Goal: Task Accomplishment & Management: Use online tool/utility

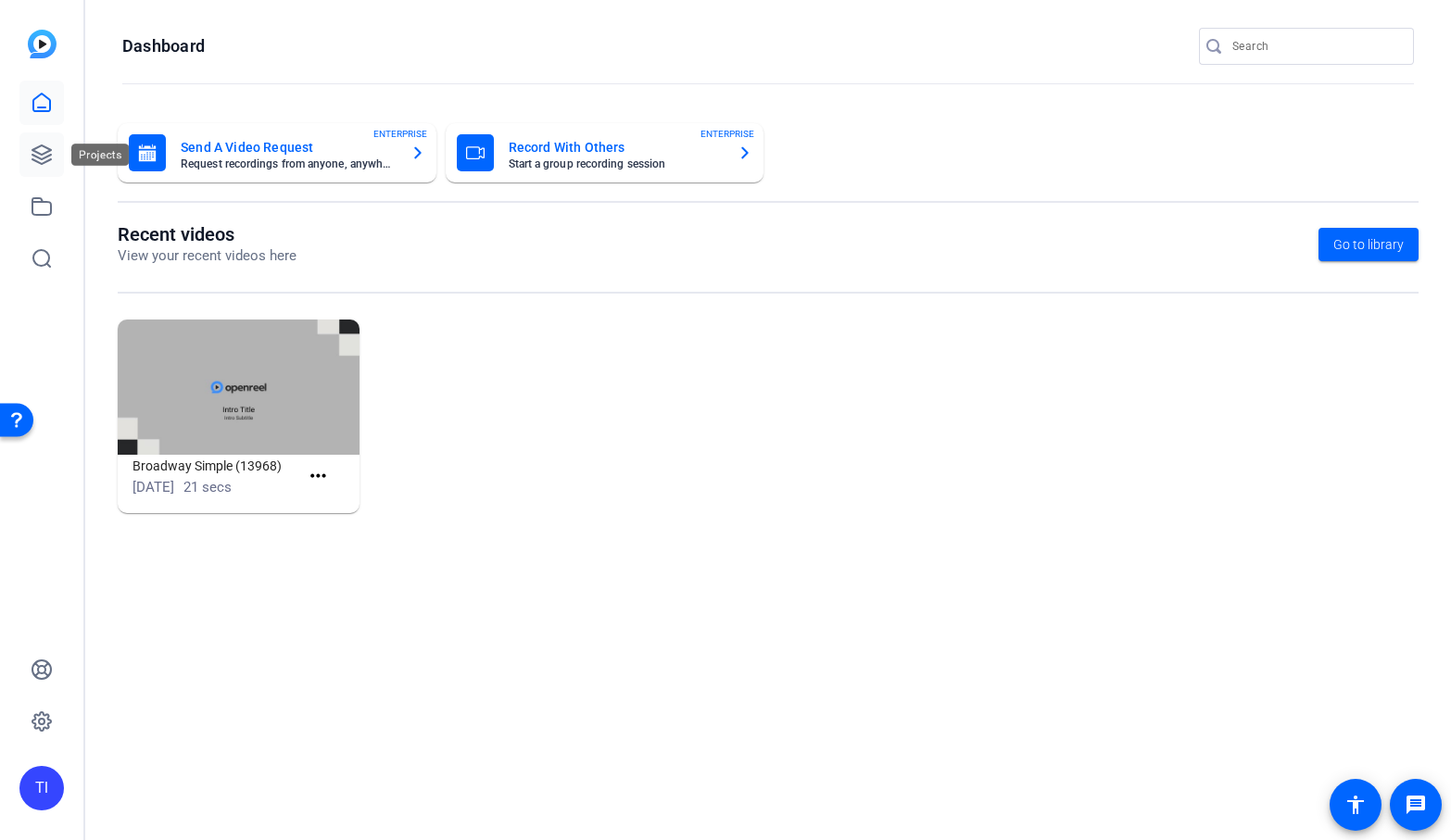
click at [51, 142] on link at bounding box center [41, 155] width 44 height 44
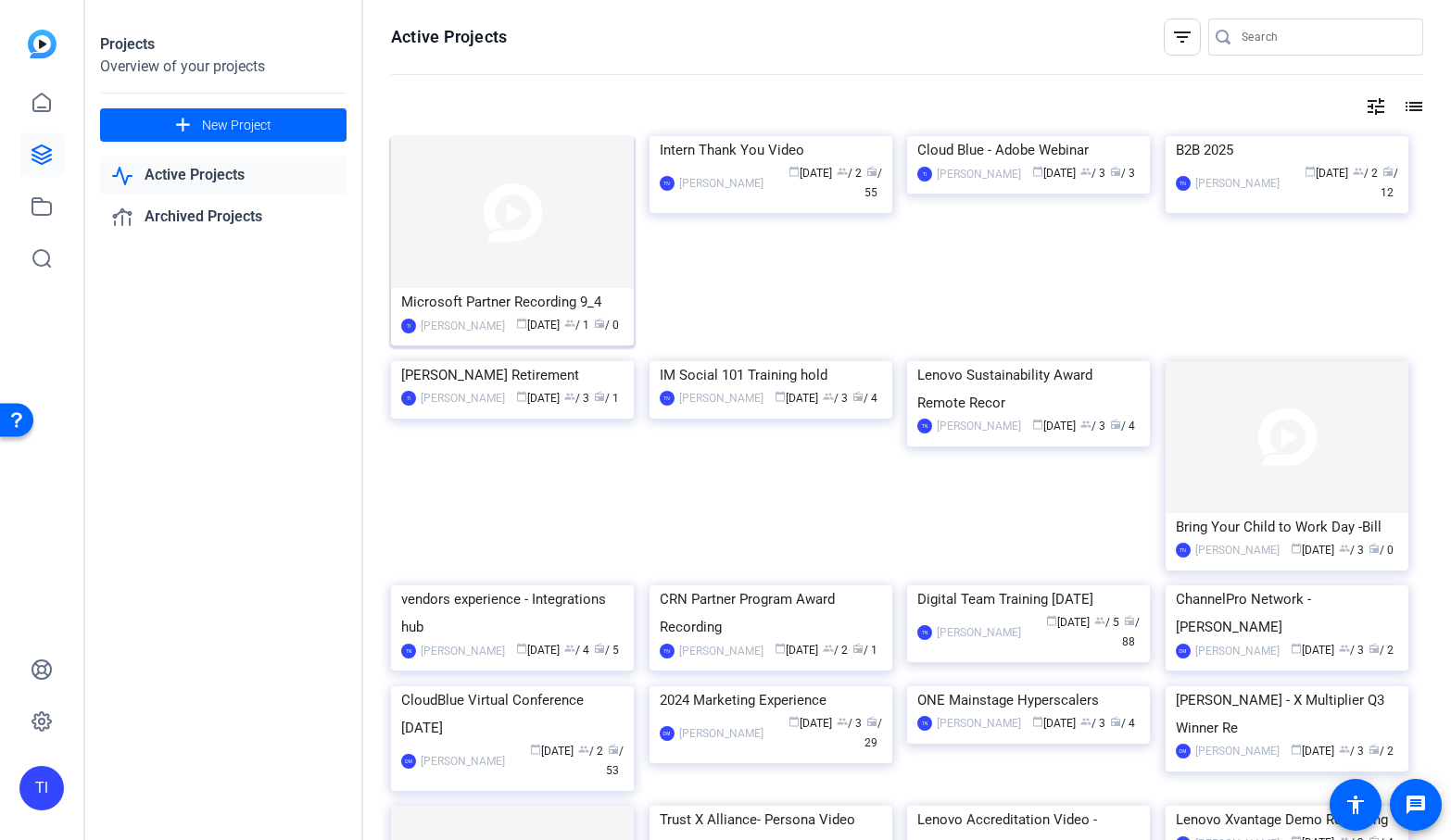
click at [443, 203] on img at bounding box center [512, 213] width 242 height 152
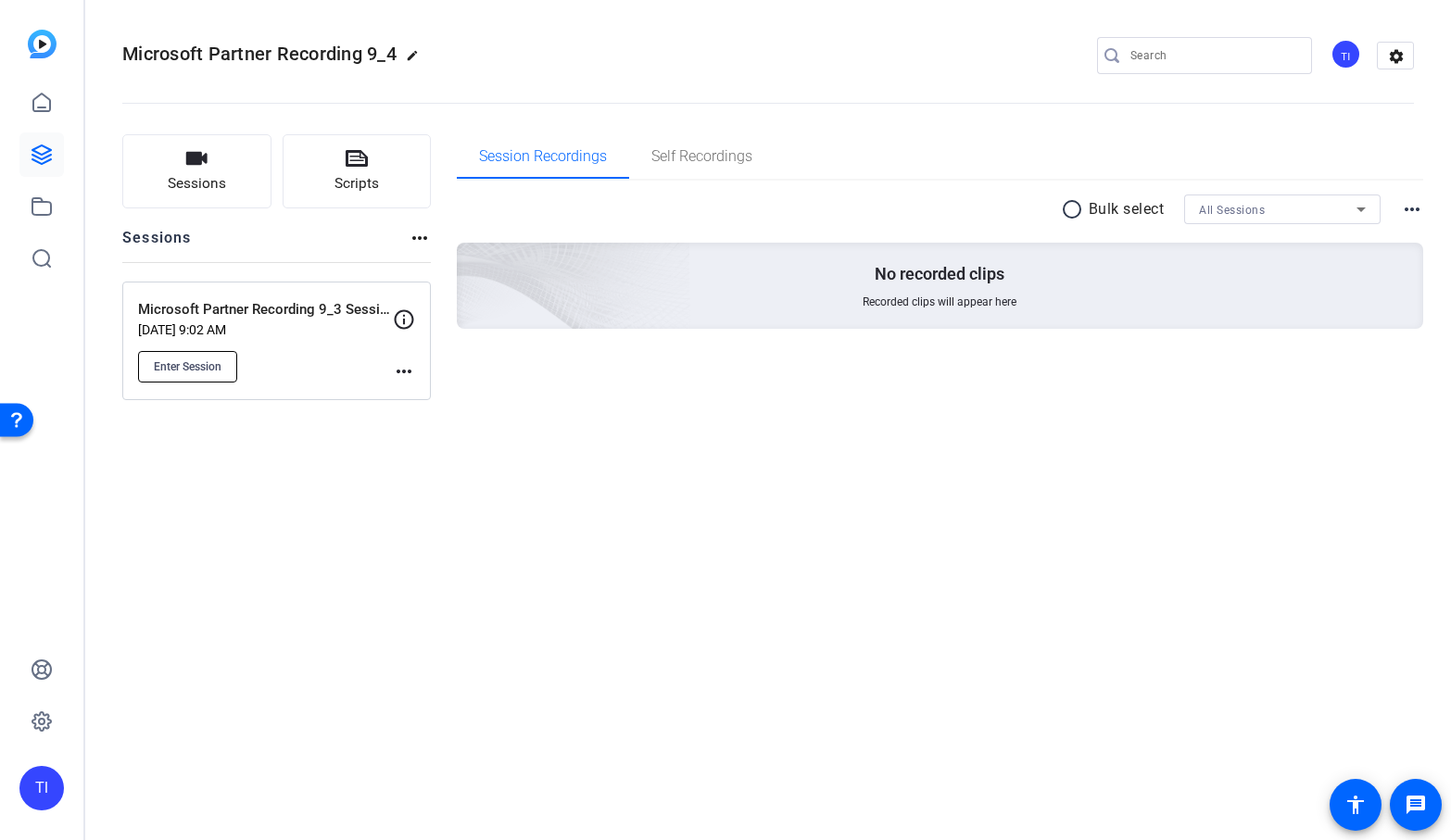
click at [199, 356] on button "Enter Session" at bounding box center [187, 367] width 99 height 32
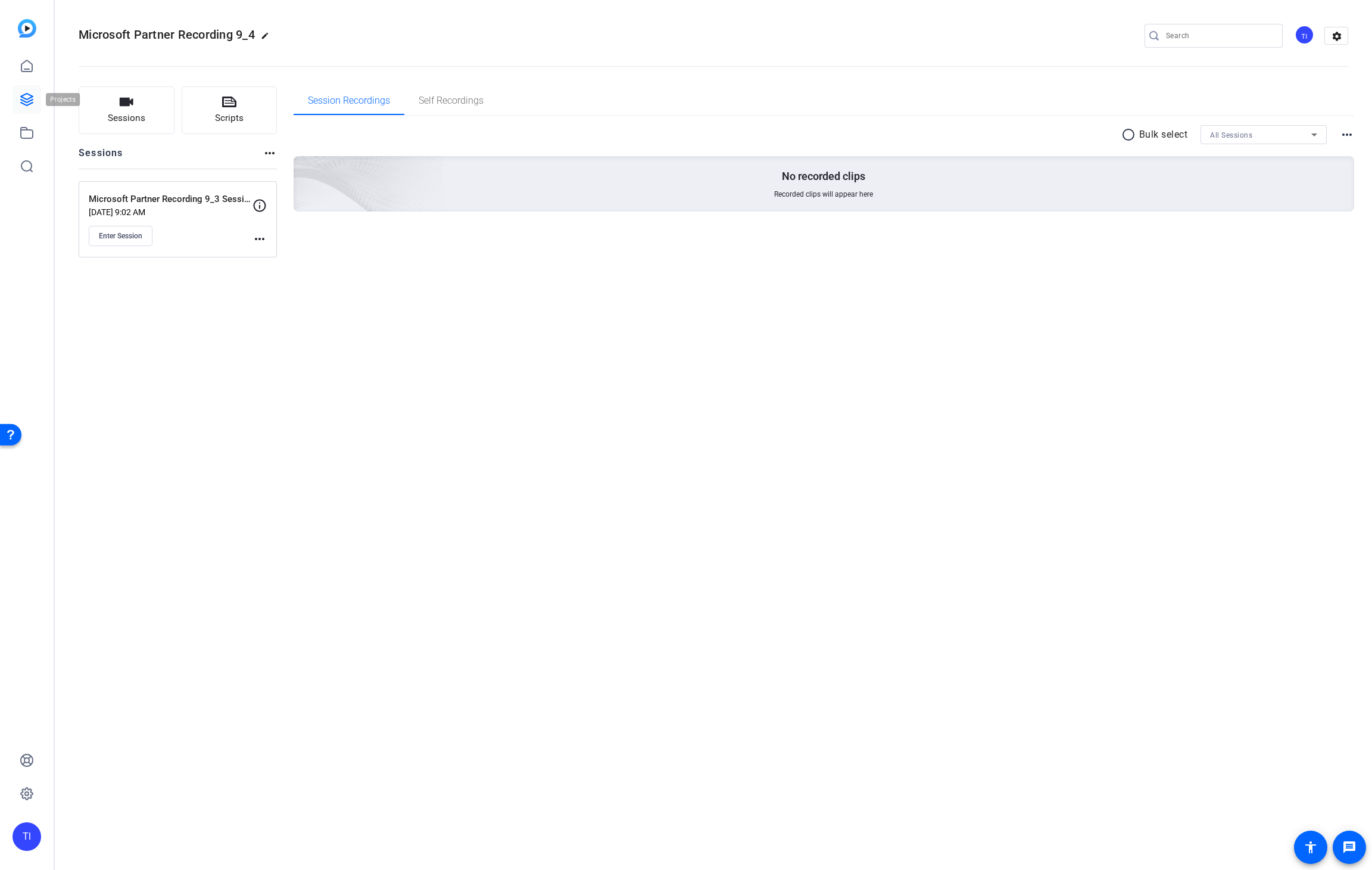
click at [29, 99] on icon at bounding box center [27, 99] width 14 height 14
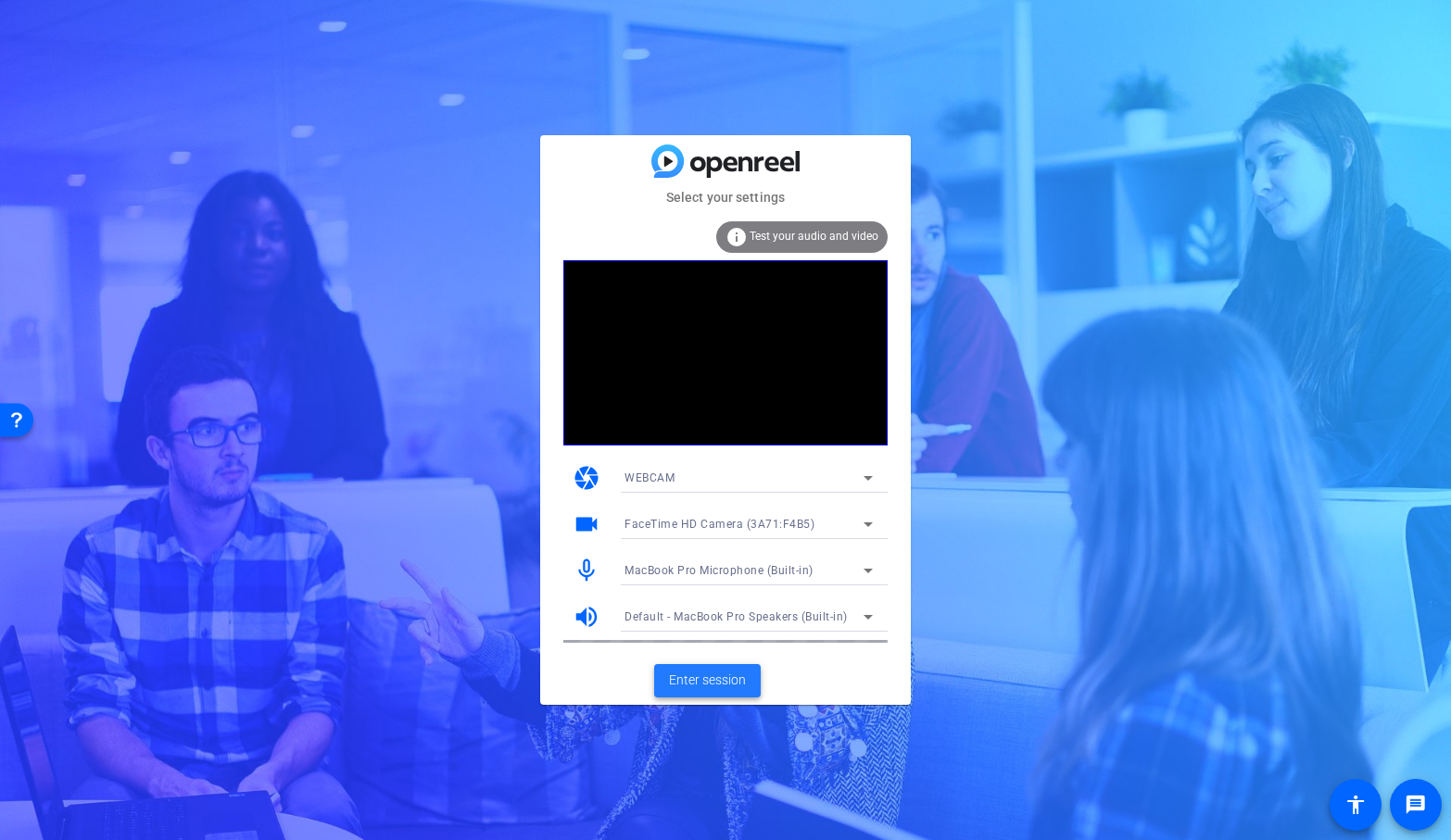
click at [730, 678] on span "Enter session" at bounding box center [707, 680] width 77 height 19
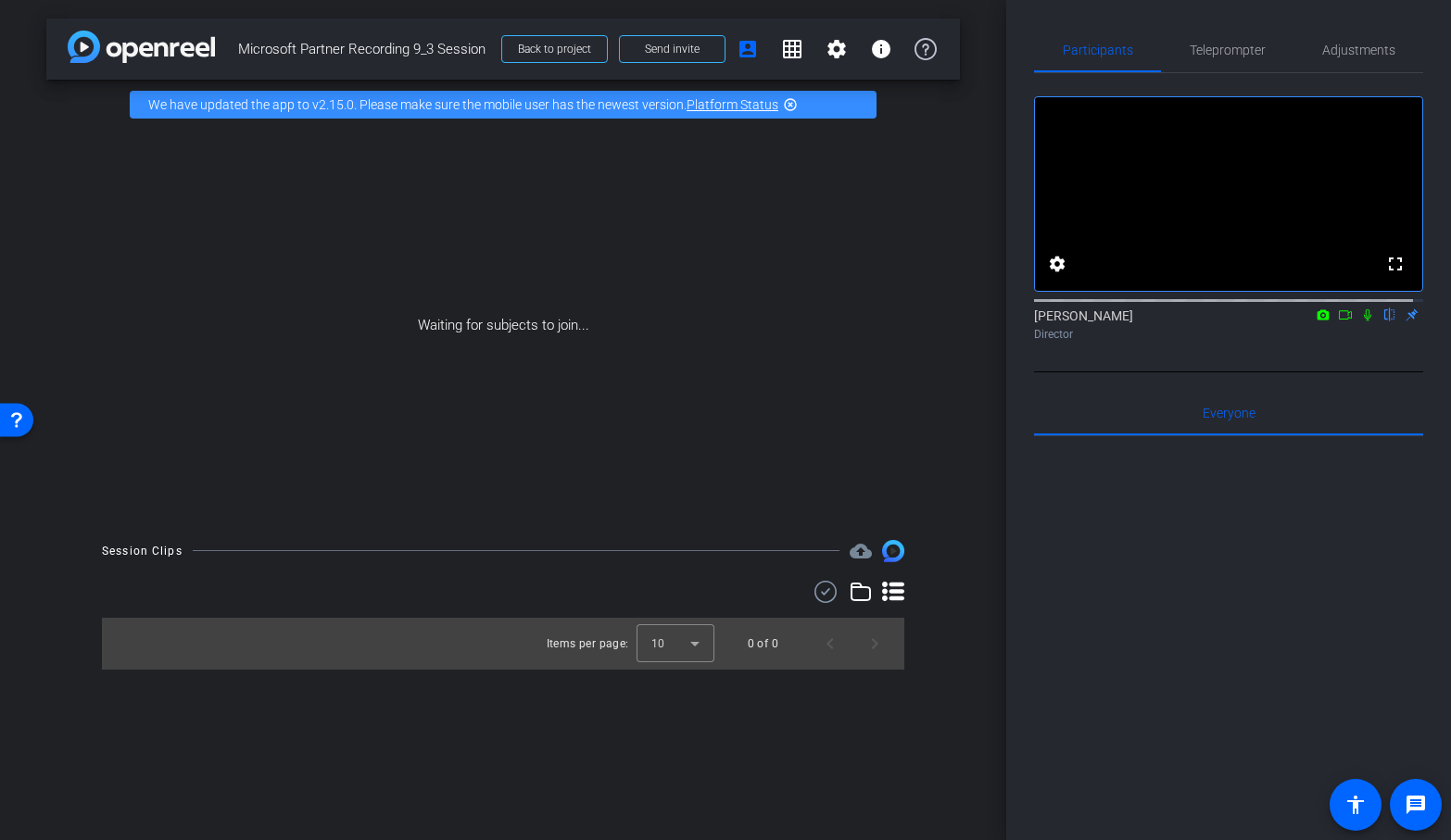
click at [1337, 321] on icon at bounding box center [1344, 315] width 14 height 13
click at [1386, 321] on icon at bounding box center [1389, 316] width 8 height 13
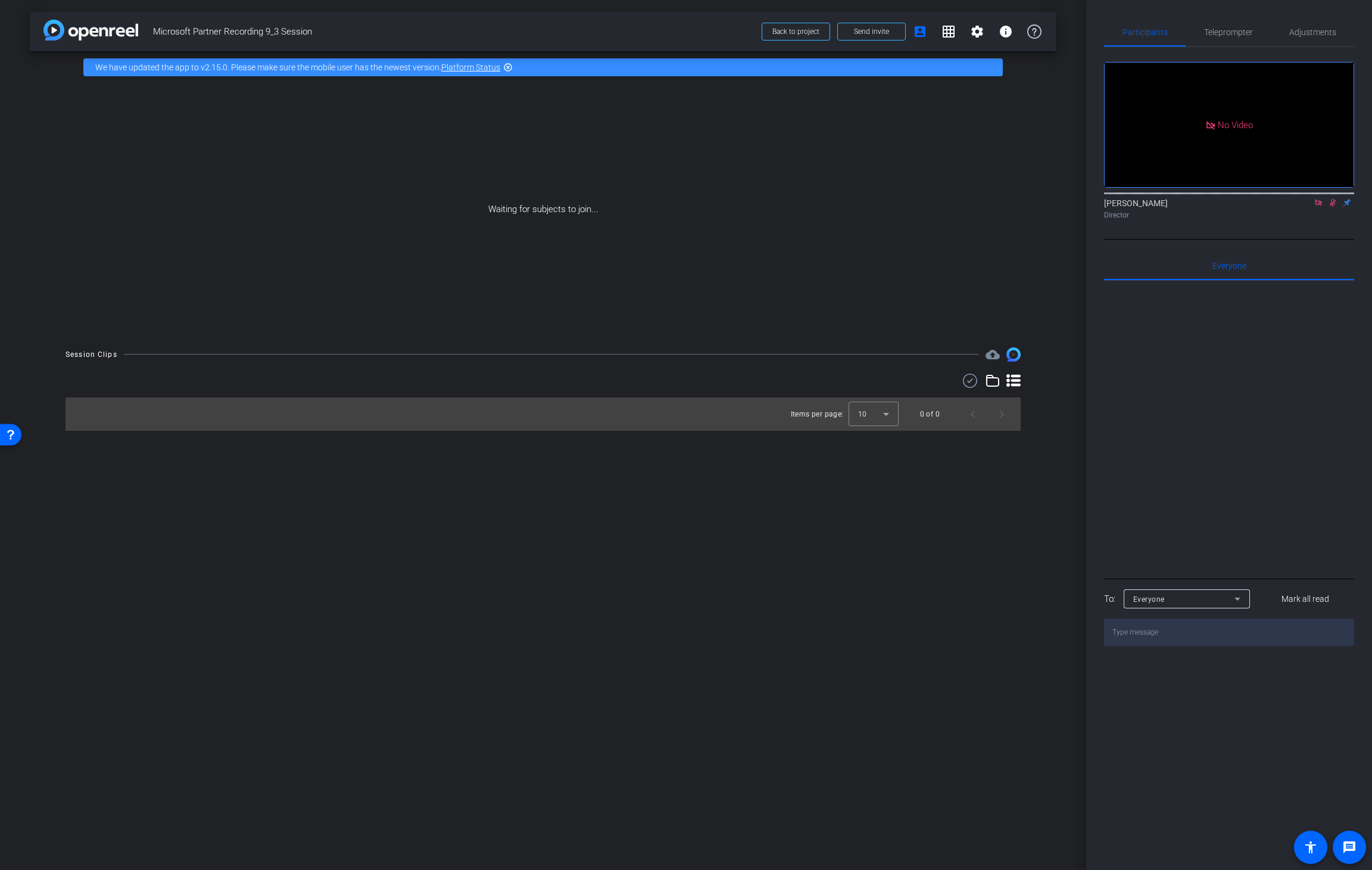
drag, startPoint x: 832, startPoint y: 572, endPoint x: 817, endPoint y: 546, distance: 30.0
click at [829, 540] on div "arrow_back Microsoft Partner Recording 9_3 Session Back to project Send invite …" at bounding box center [543, 435] width 1086 height 870
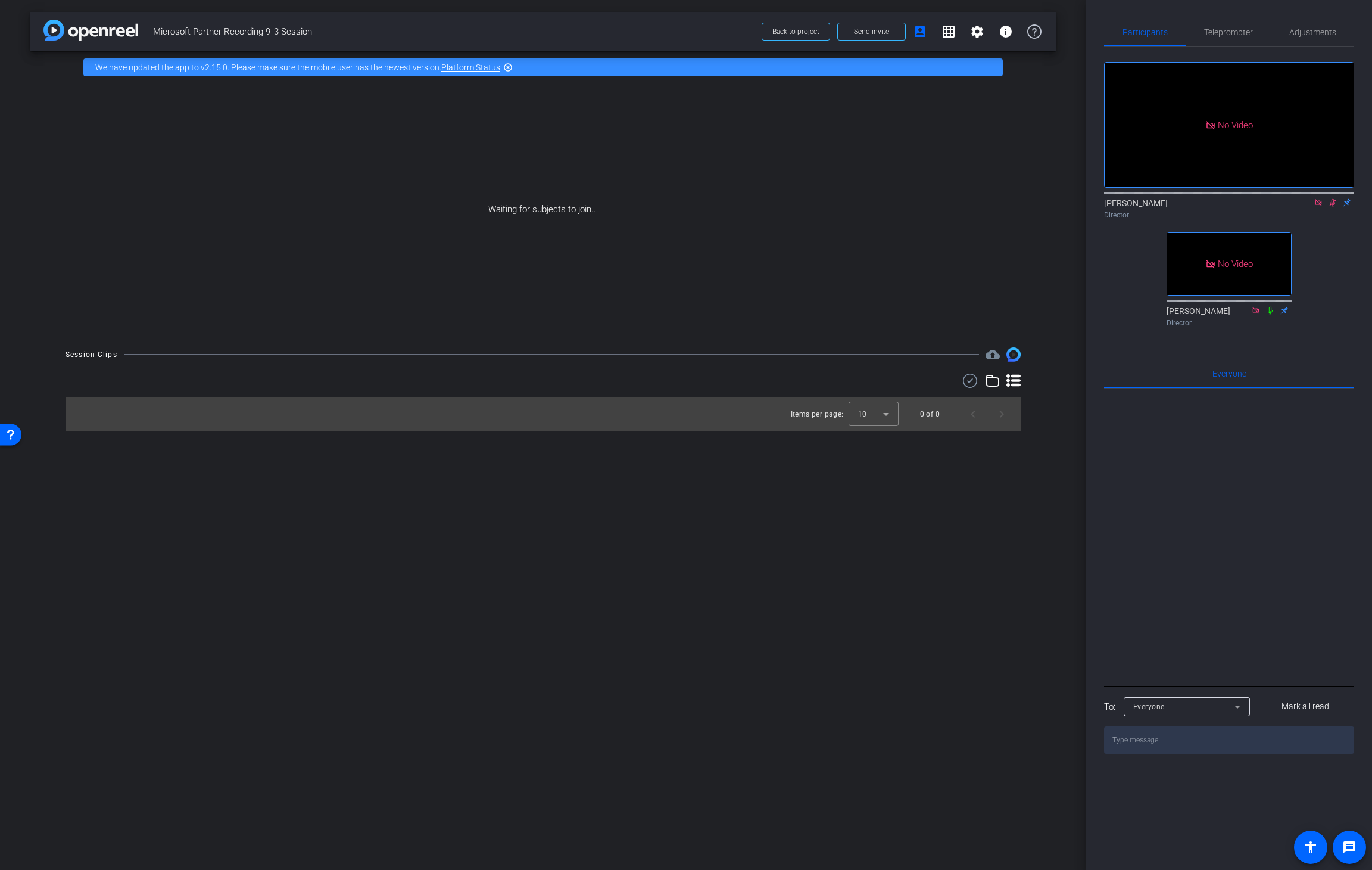
click at [932, 207] on icon at bounding box center [1332, 202] width 9 height 8
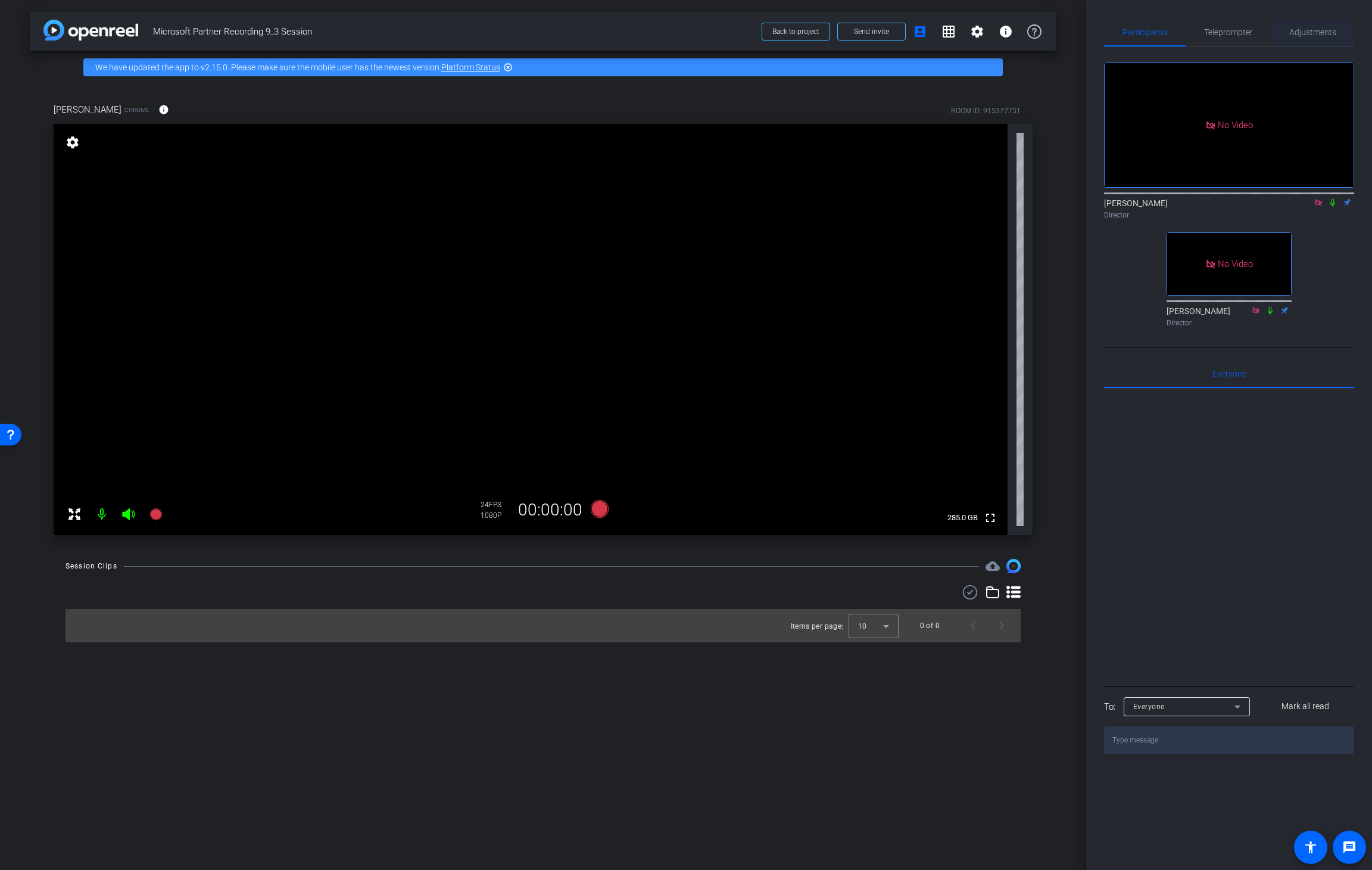
click at [932, 37] on span "Adjustments" at bounding box center [1313, 32] width 47 height 28
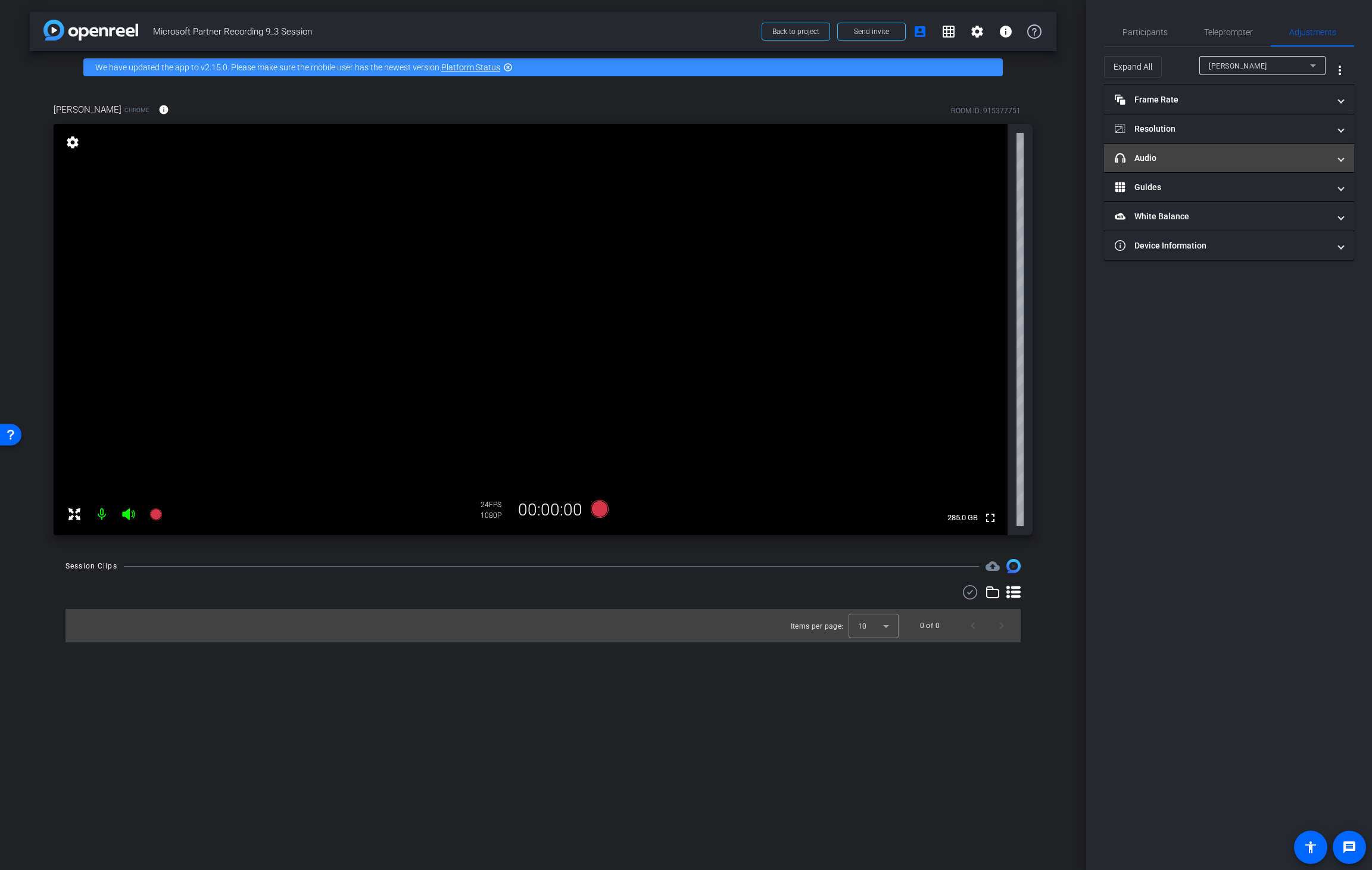
click at [932, 162] on mat-panel-title "headphone icon Audio" at bounding box center [1222, 158] width 215 height 12
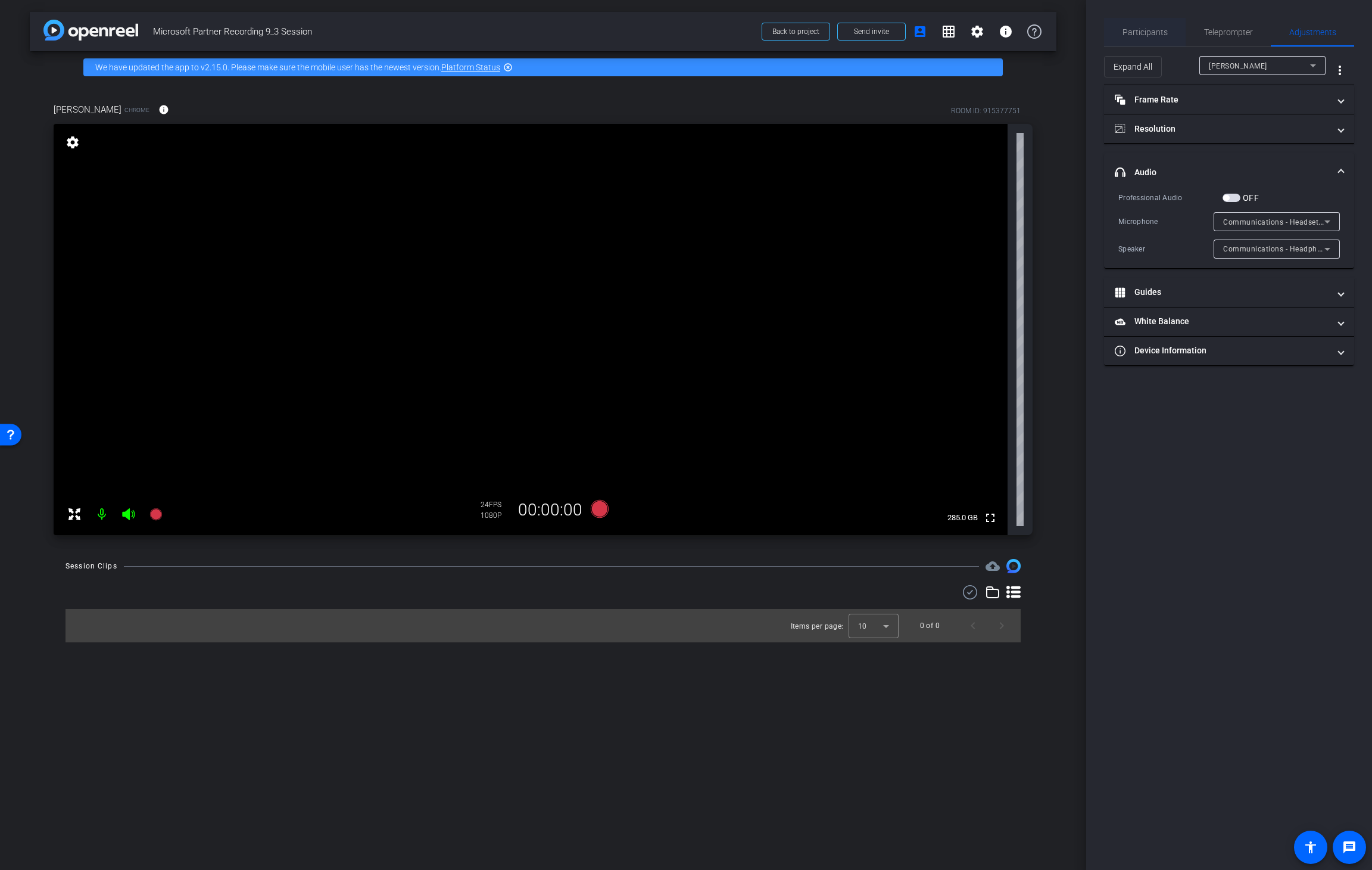
click at [932, 35] on span "Participants" at bounding box center [1145, 32] width 45 height 8
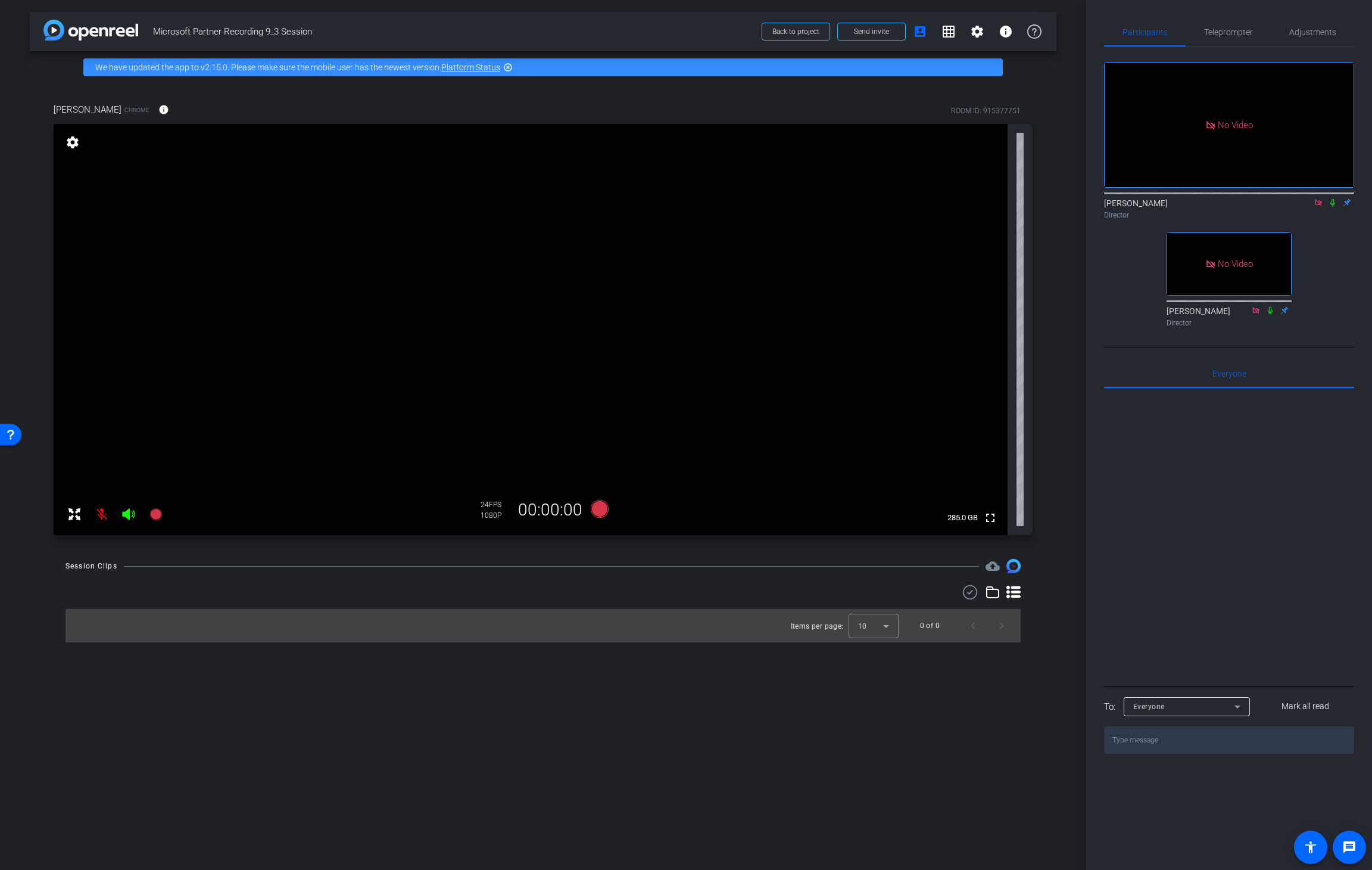
click at [932, 473] on div "[PERSON_NAME] Chrome info ROOM ID: 915377751 fullscreen settings 285.0 GB 24 FP…" at bounding box center [543, 315] width 1027 height 463
click at [932, 199] on icon at bounding box center [1333, 203] width 5 height 8
click at [852, 29] on span at bounding box center [872, 32] width 67 height 28
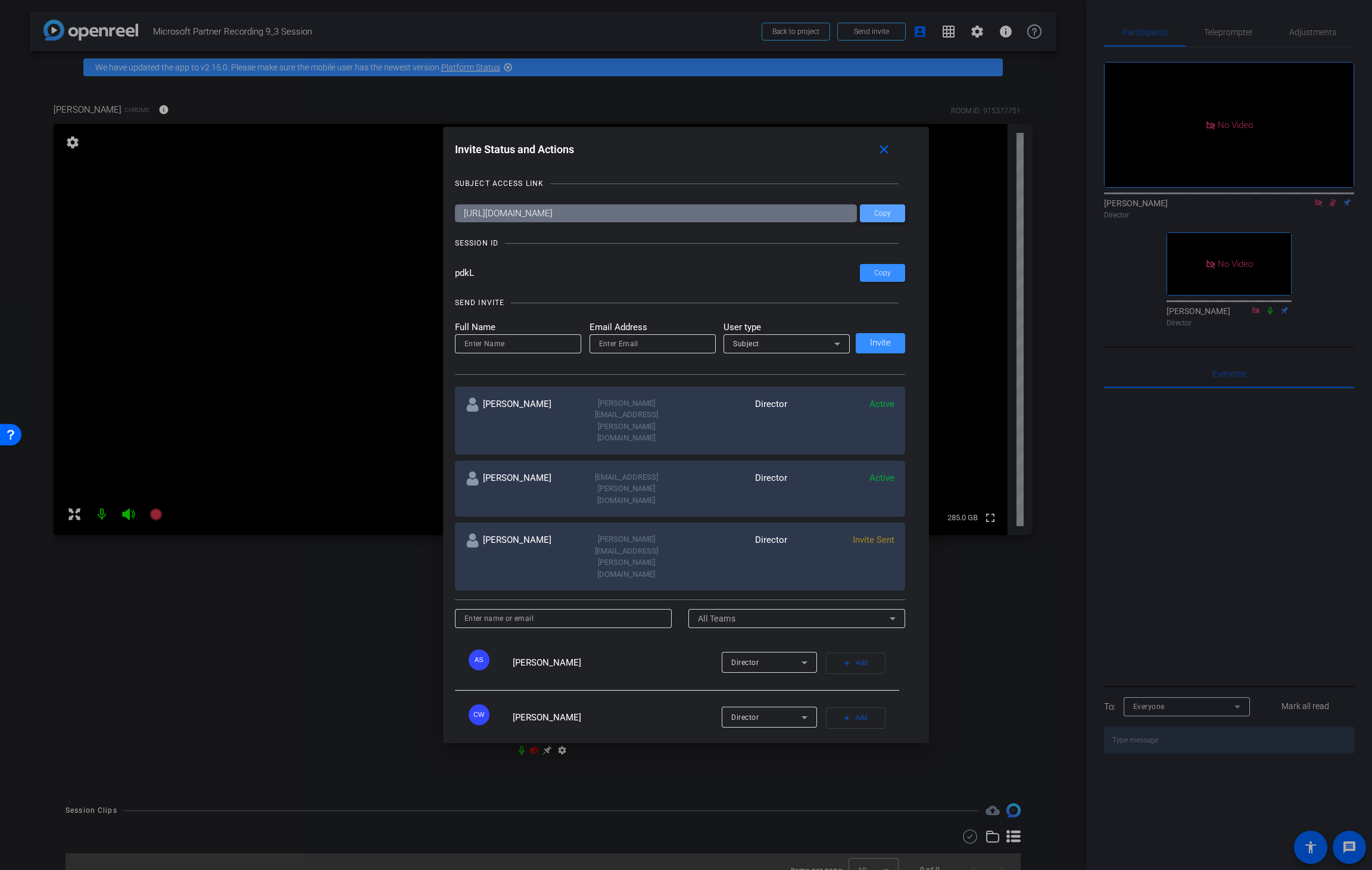
click at [875, 218] on span at bounding box center [882, 213] width 45 height 28
click at [891, 146] on mat-icon "close" at bounding box center [884, 150] width 15 height 15
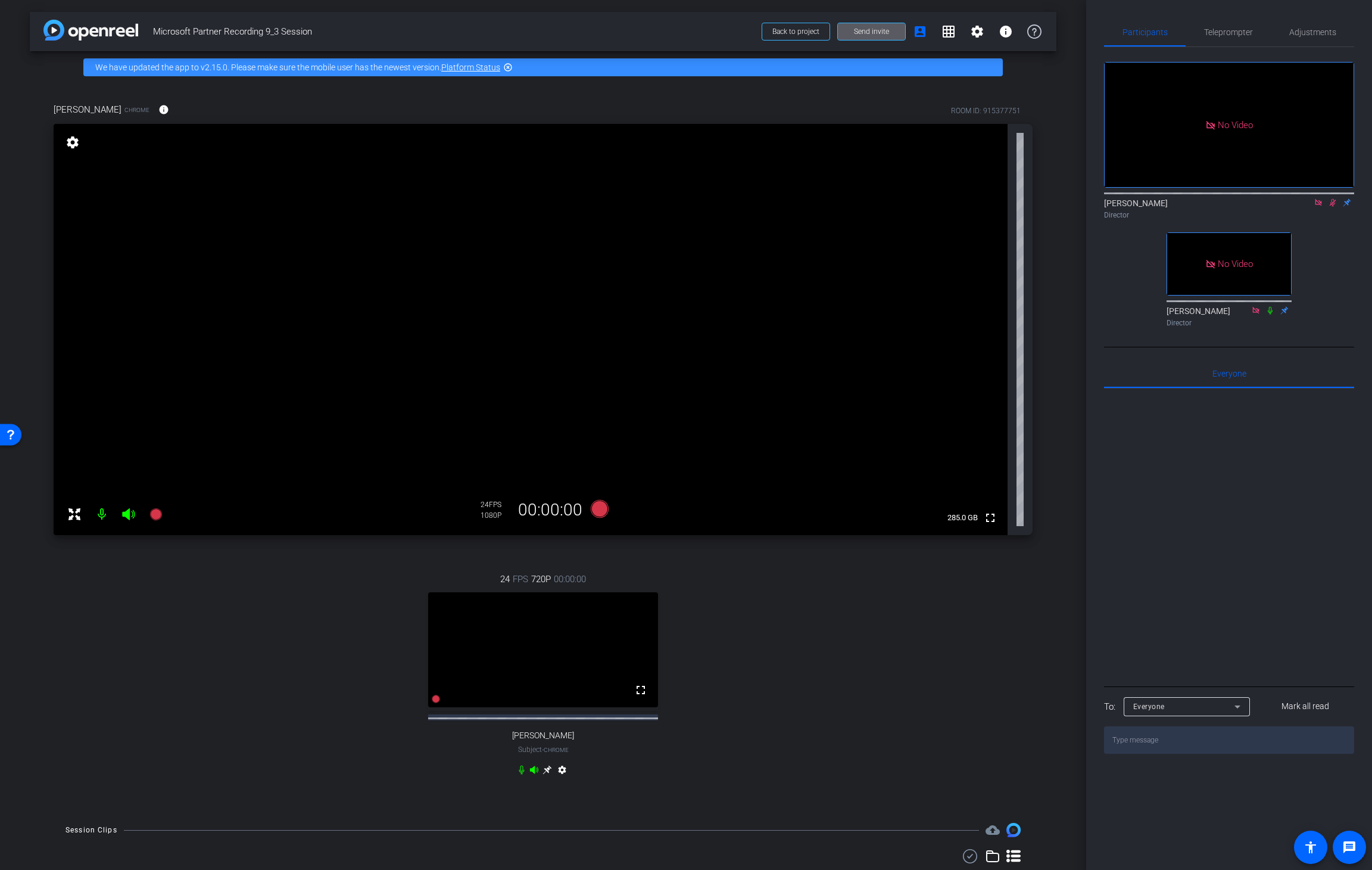
click at [932, 199] on icon at bounding box center [1332, 202] width 9 height 8
click at [544, 540] on icon at bounding box center [547, 769] width 9 height 9
click at [932, 248] on div "arrow_back Microsoft Partner Recording 9_3 Session Back to project Send invite …" at bounding box center [543, 435] width 1086 height 870
click at [932, 33] on span "Adjustments" at bounding box center [1313, 32] width 47 height 8
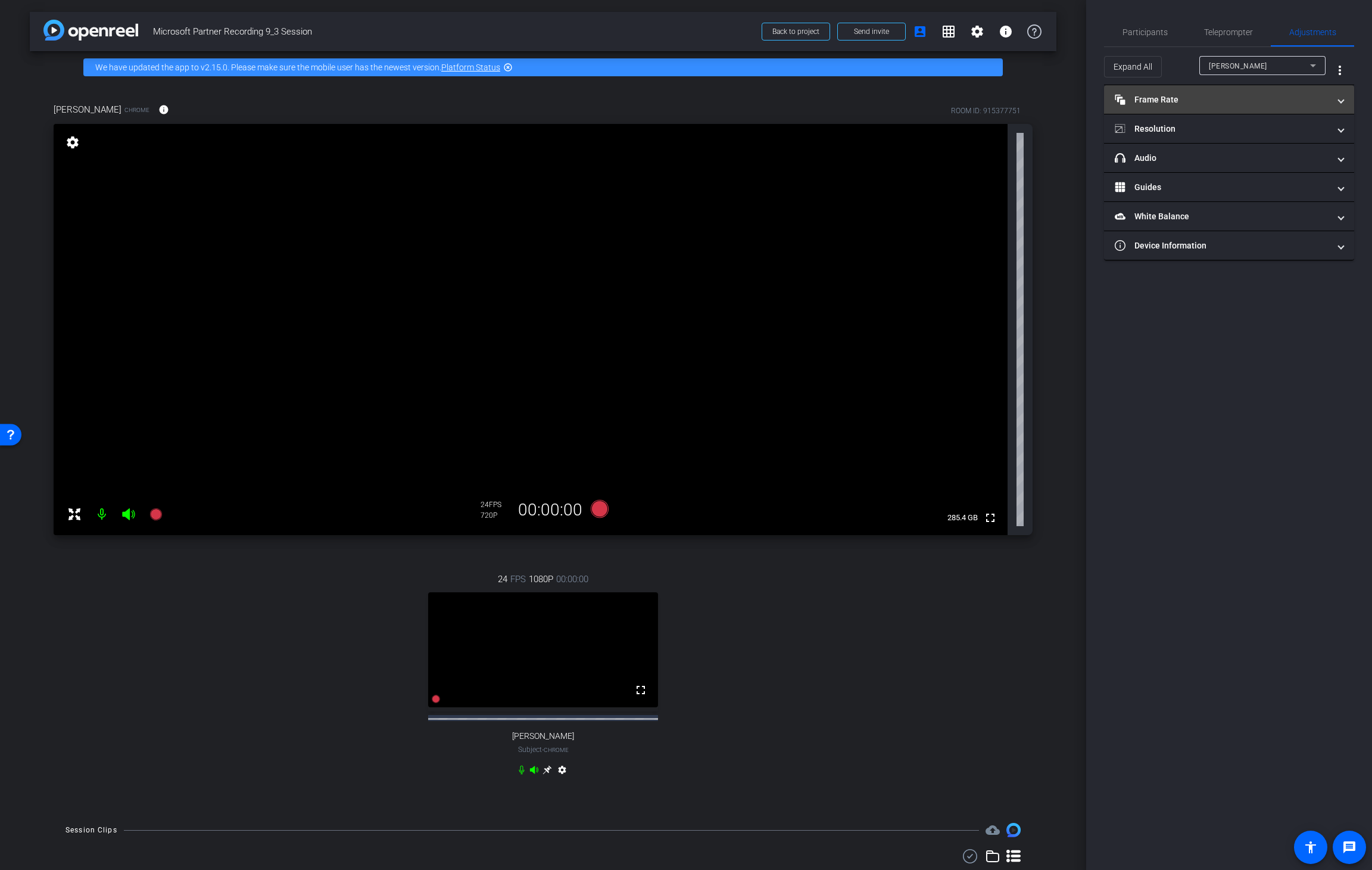
click at [932, 108] on mat-expansion-panel-header "Frame Rate Frame Rate" at bounding box center [1229, 100] width 250 height 28
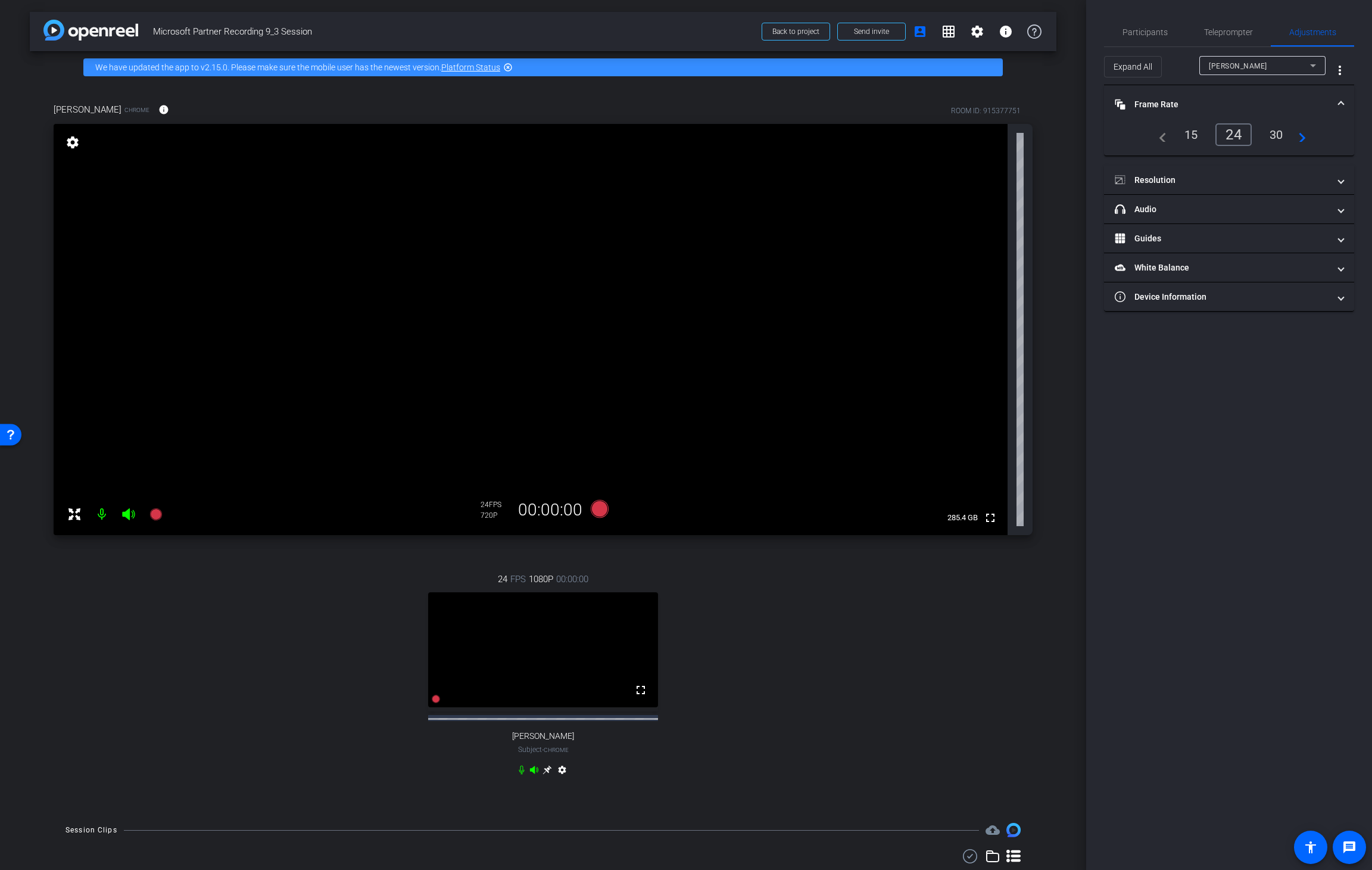
click at [932, 104] on mat-panel-title "Frame Rate Frame Rate" at bounding box center [1222, 105] width 215 height 12
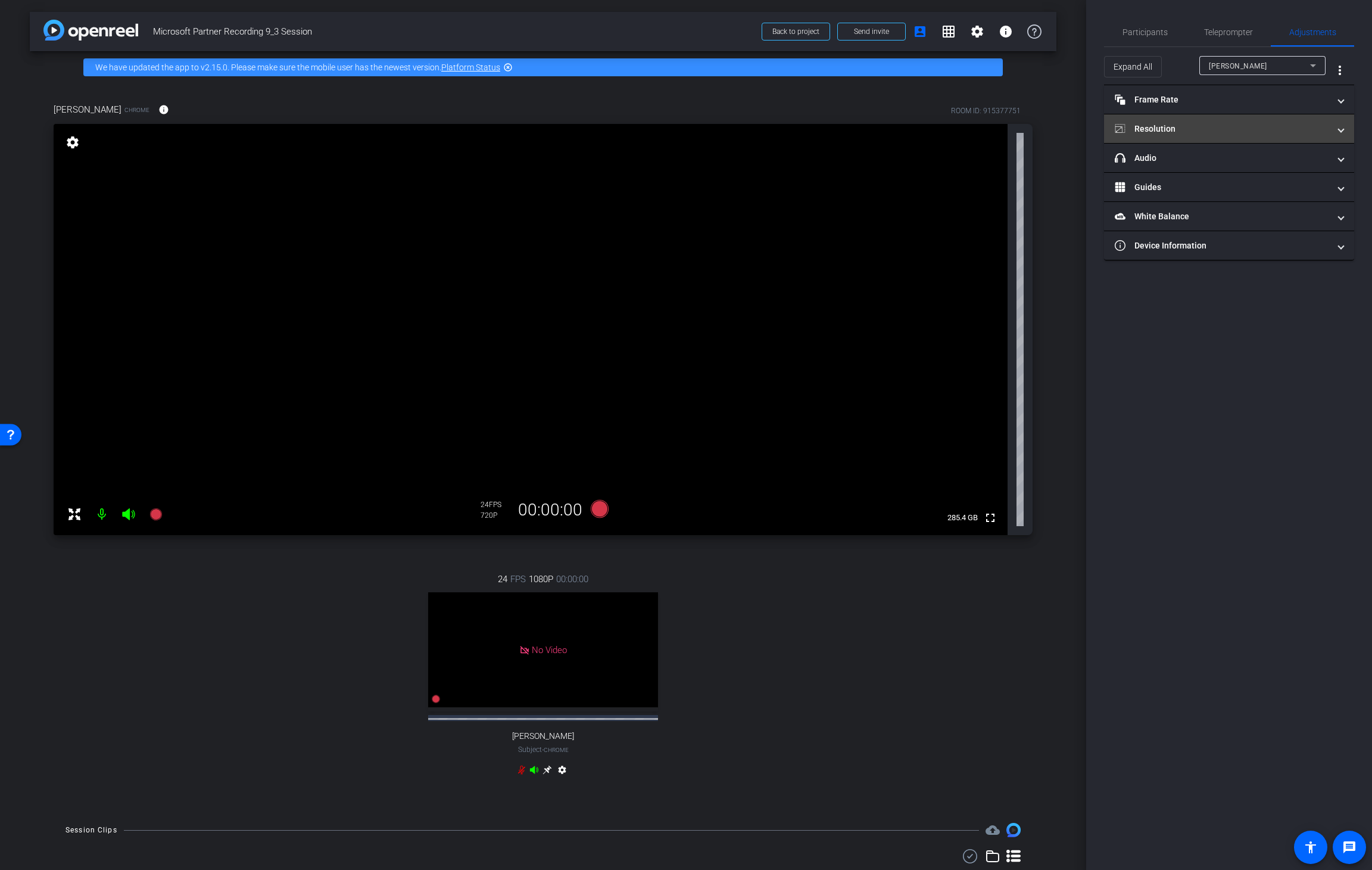
click at [932, 130] on mat-panel-title "Resolution" at bounding box center [1222, 129] width 215 height 12
click at [932, 58] on div "[PERSON_NAME]" at bounding box center [1260, 66] width 101 height 15
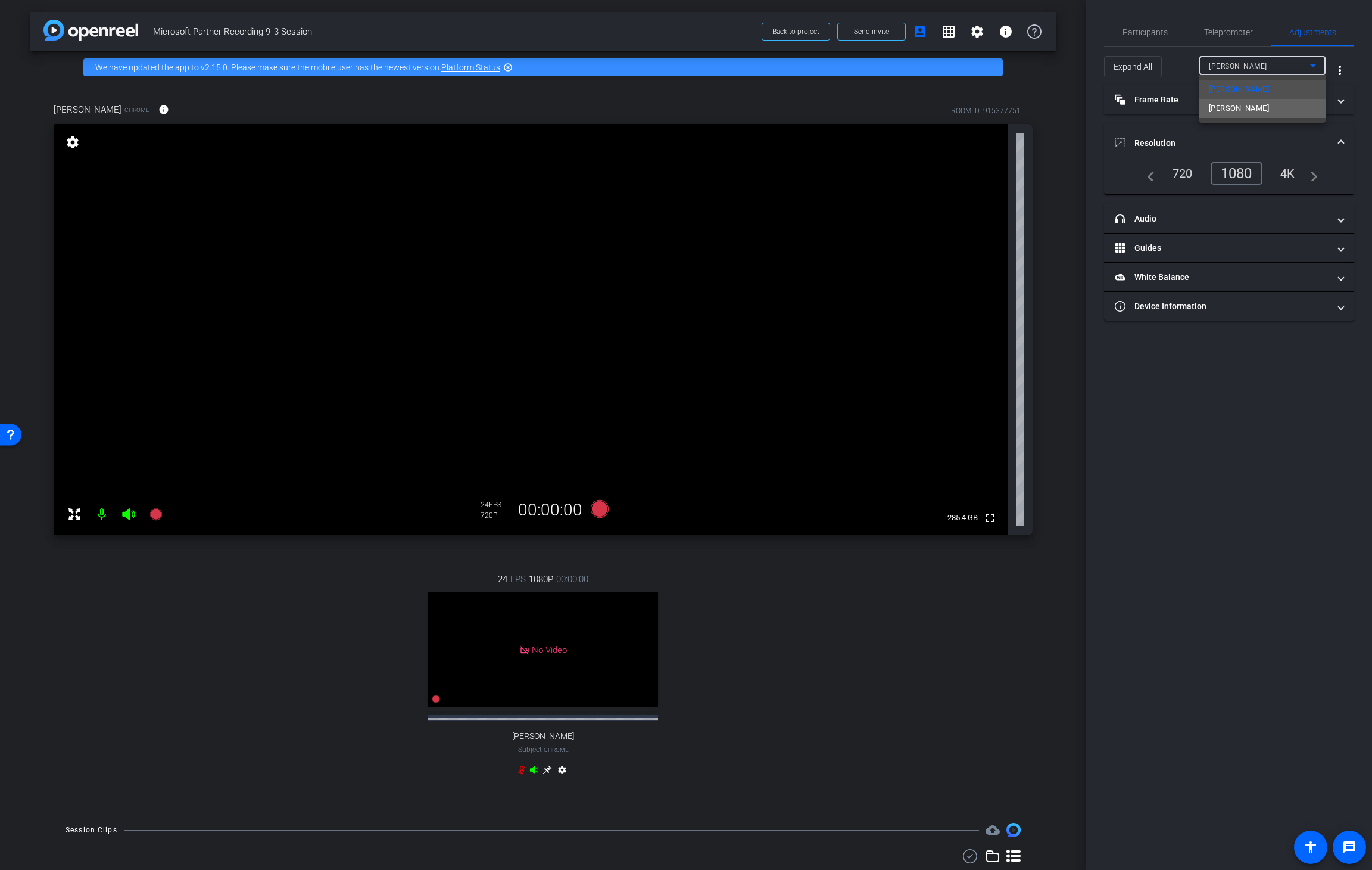
click at [932, 115] on mat-option "[PERSON_NAME]" at bounding box center [1263, 108] width 126 height 19
type input "11000"
click at [932, 171] on div "1080" at bounding box center [1240, 173] width 45 height 20
click at [932, 33] on span "Participants" at bounding box center [1145, 32] width 45 height 8
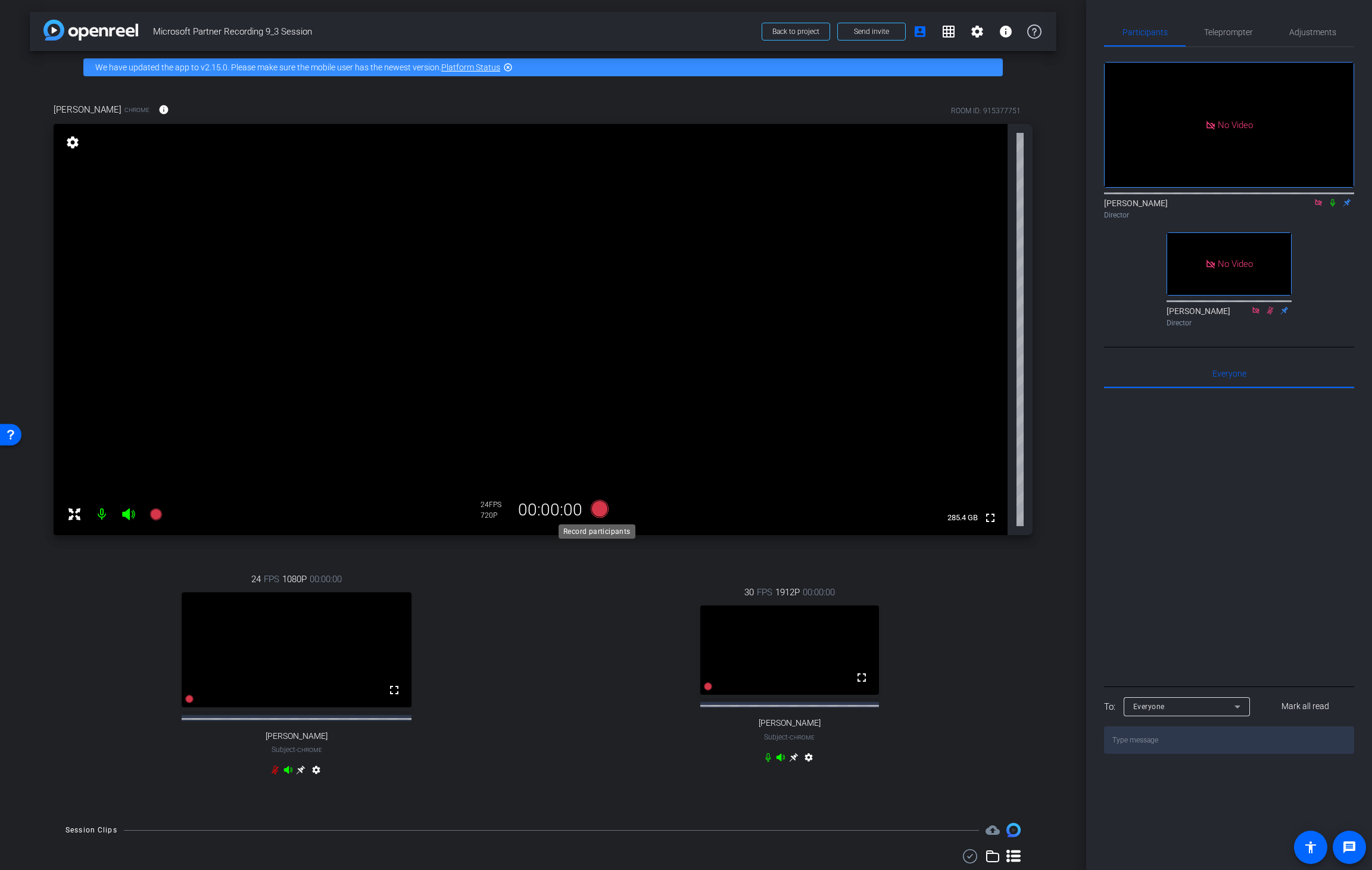
click at [595, 510] on icon at bounding box center [599, 509] width 18 height 18
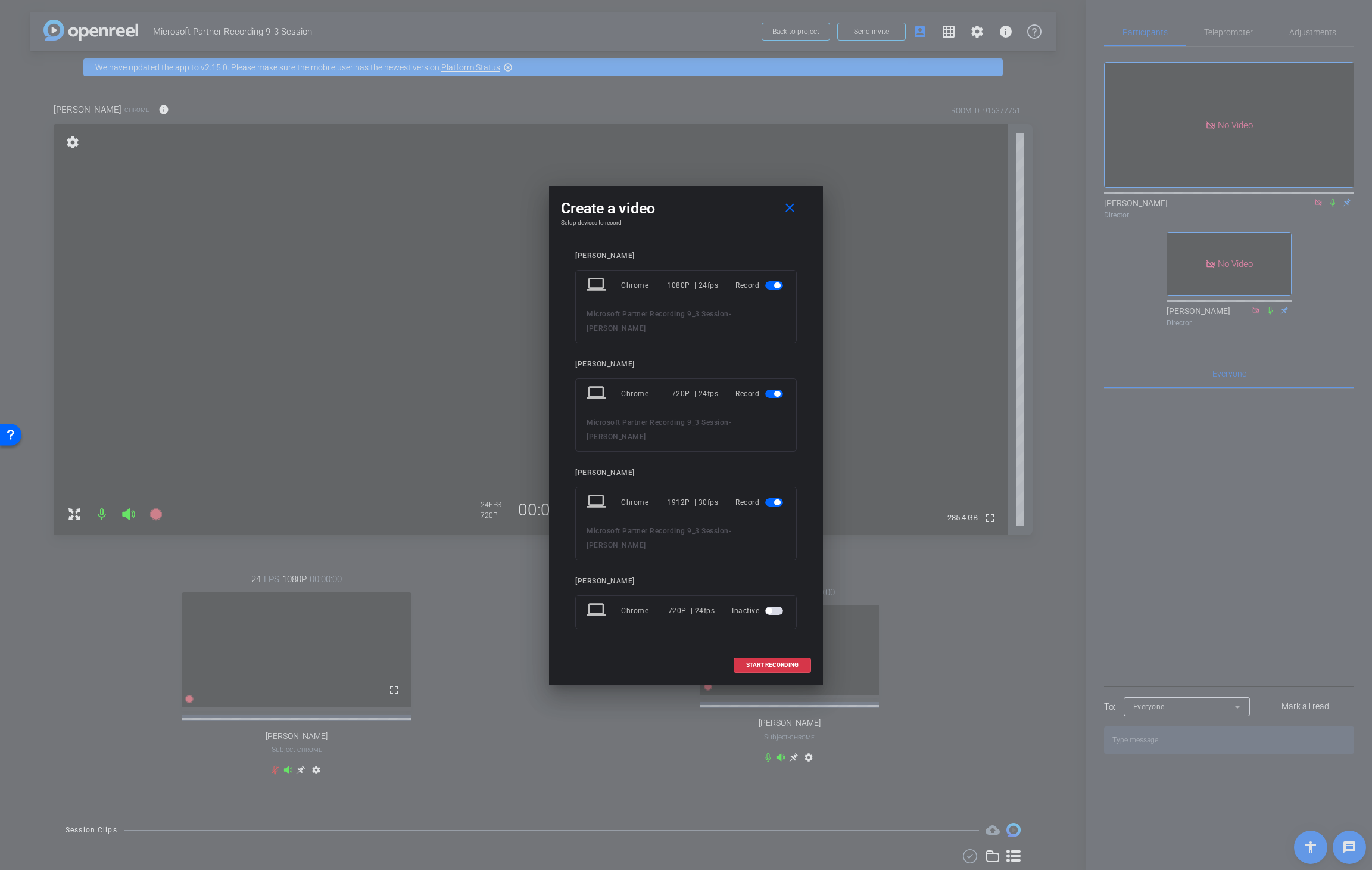
click at [779, 288] on span "button" at bounding box center [778, 285] width 6 height 6
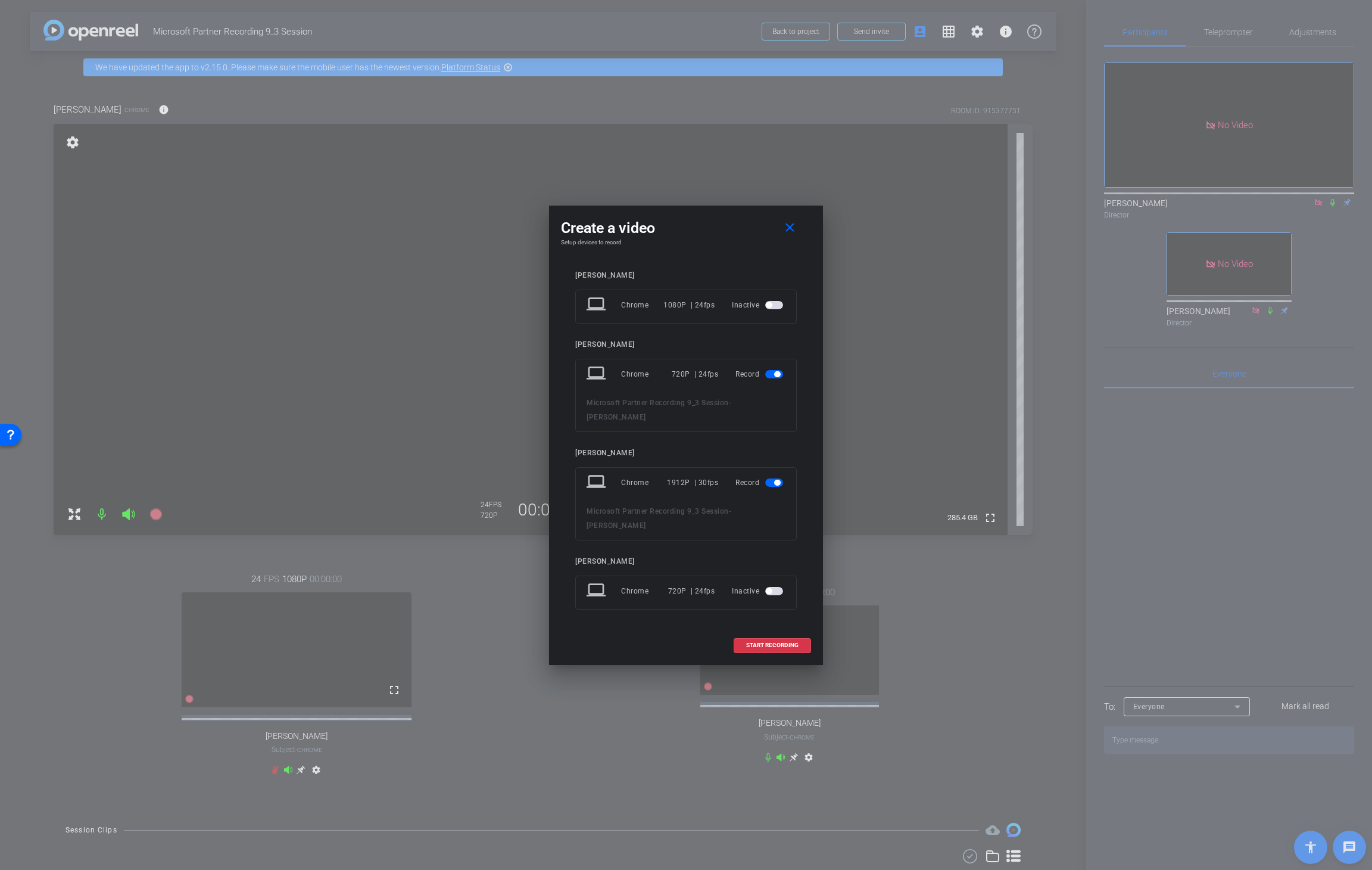
click at [773, 484] on span "button" at bounding box center [774, 482] width 18 height 8
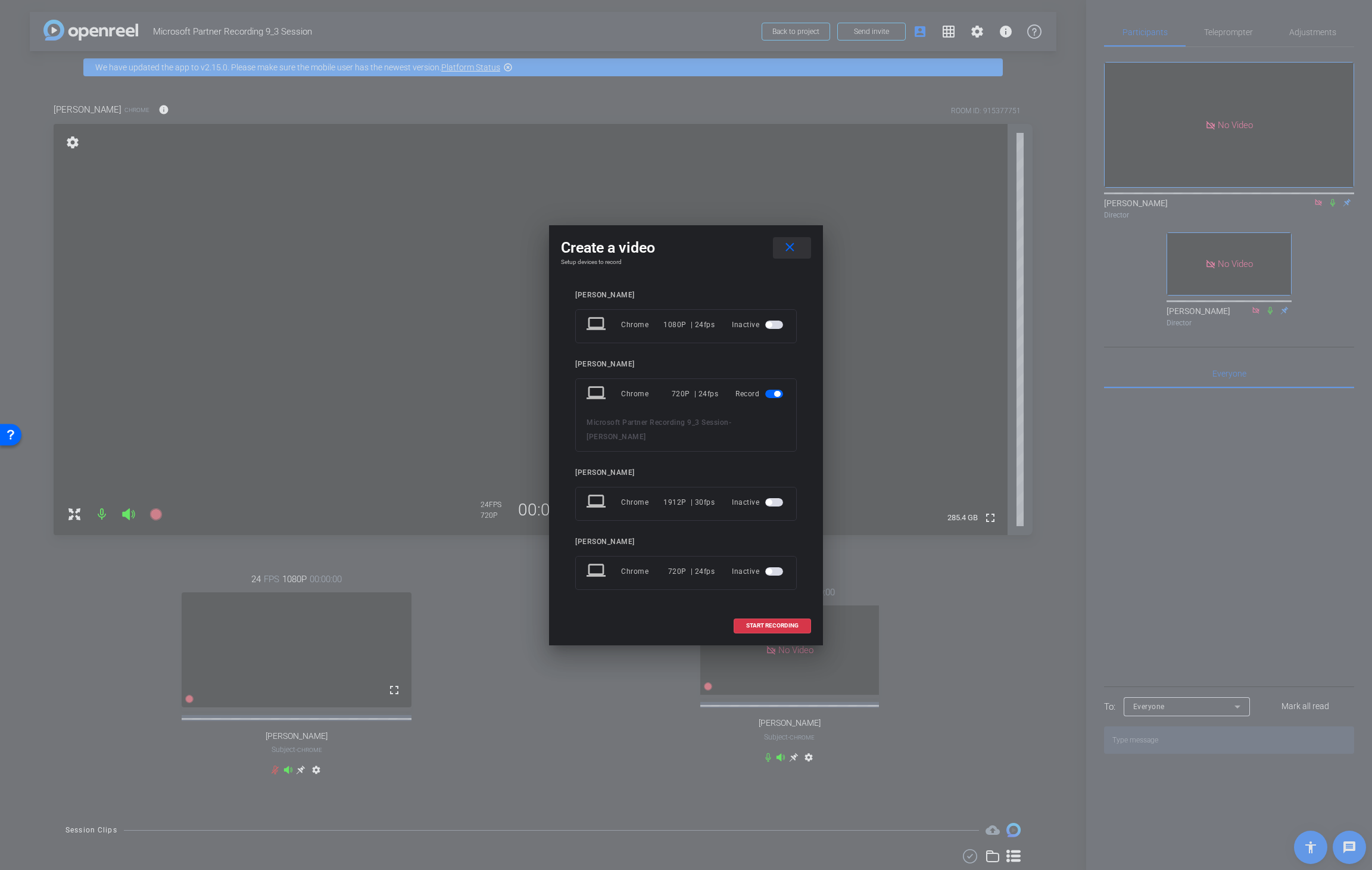
click at [799, 256] on span at bounding box center [792, 248] width 38 height 28
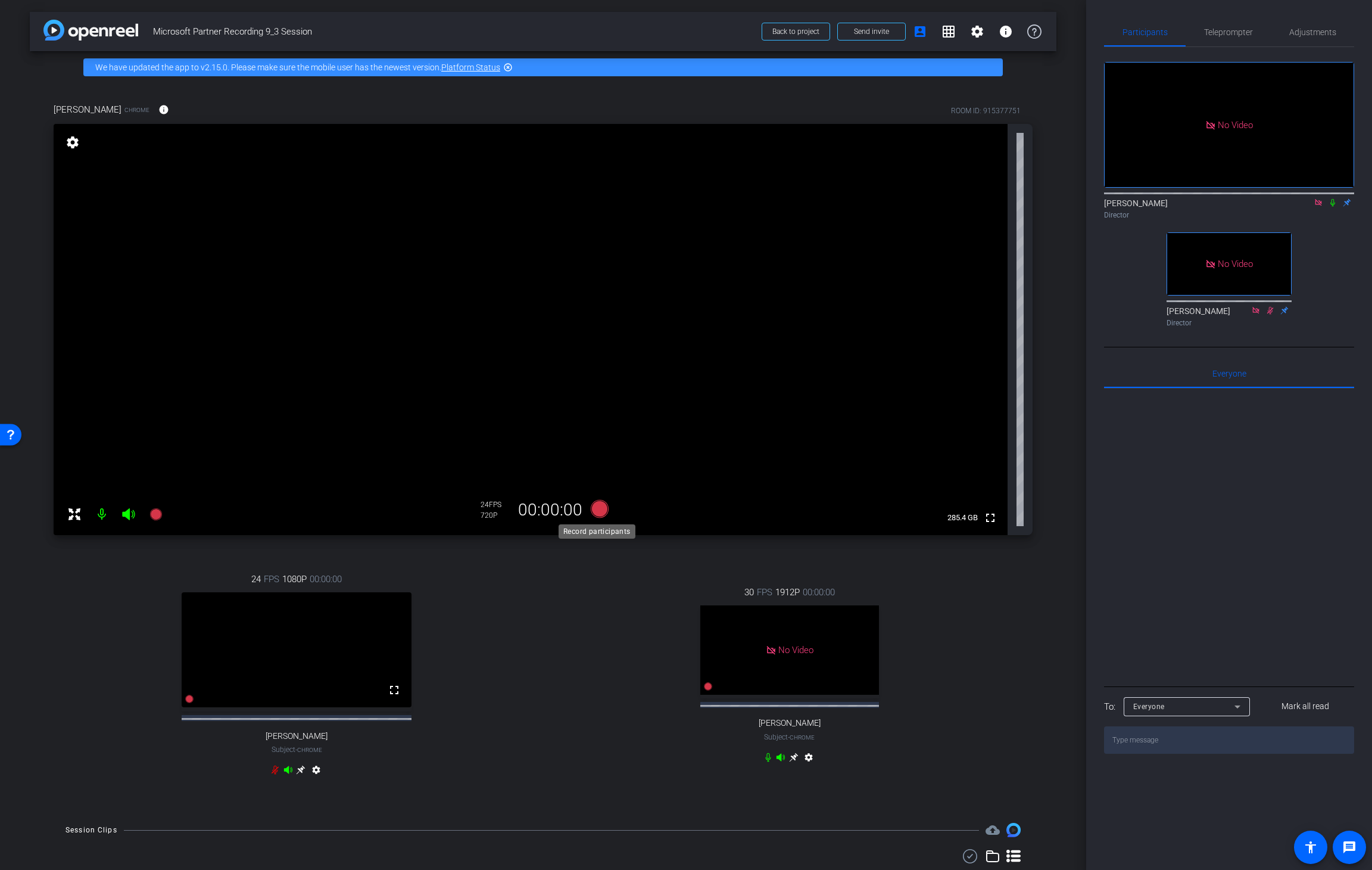
click at [598, 510] on icon at bounding box center [599, 509] width 18 height 18
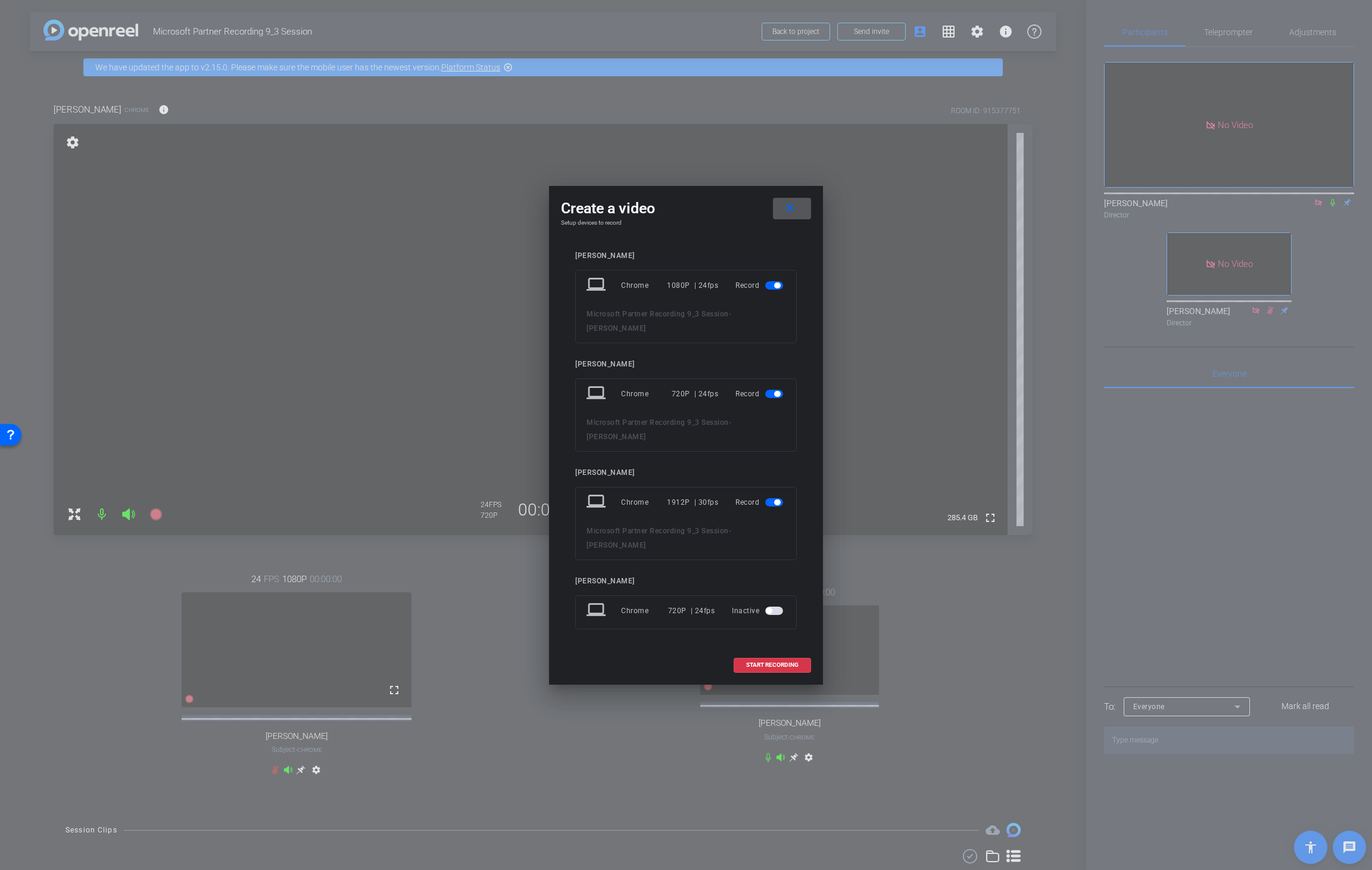
click at [771, 290] on span "button" at bounding box center [774, 285] width 18 height 8
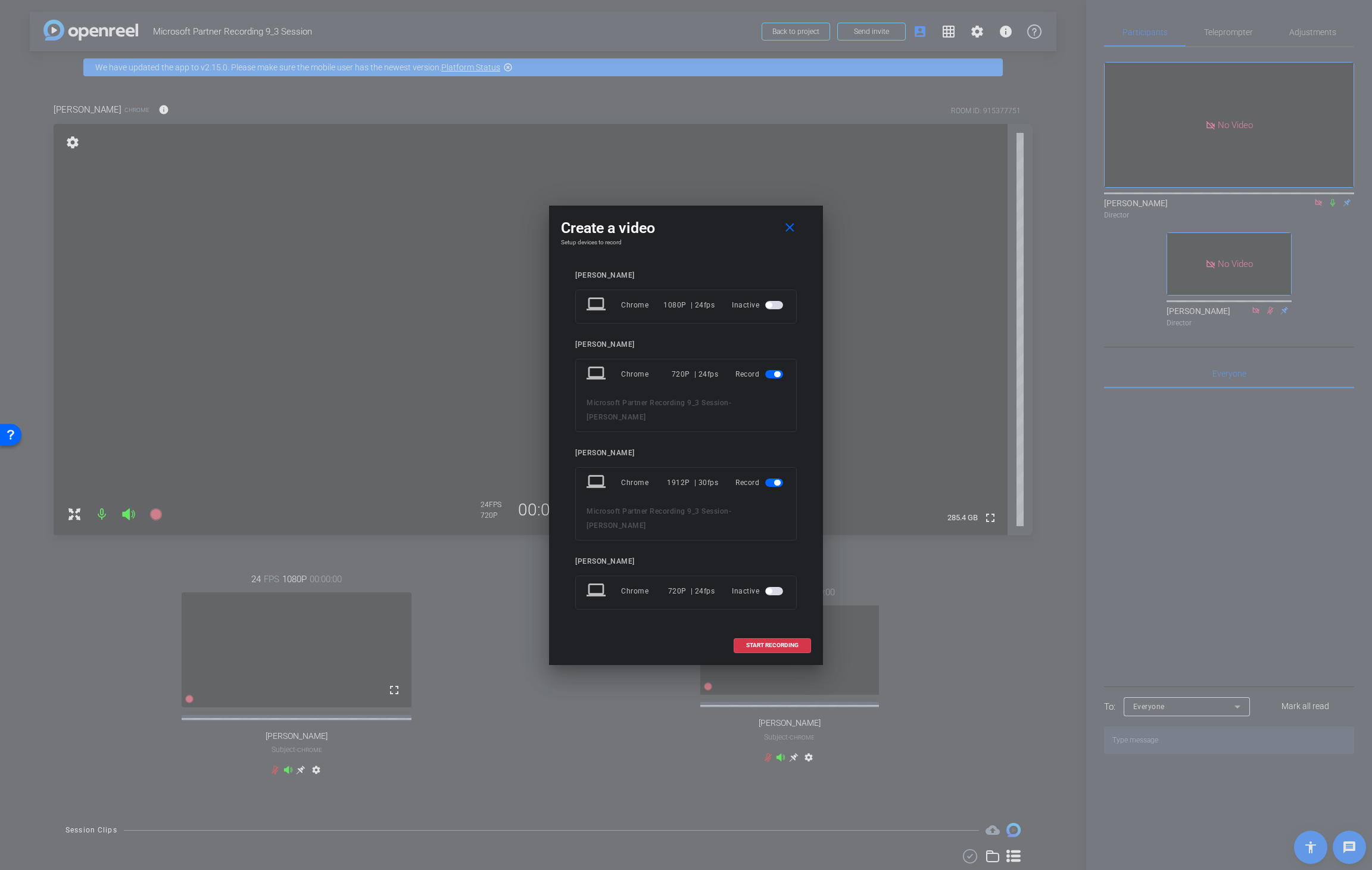
click at [774, 482] on span "button" at bounding box center [778, 483] width 6 height 6
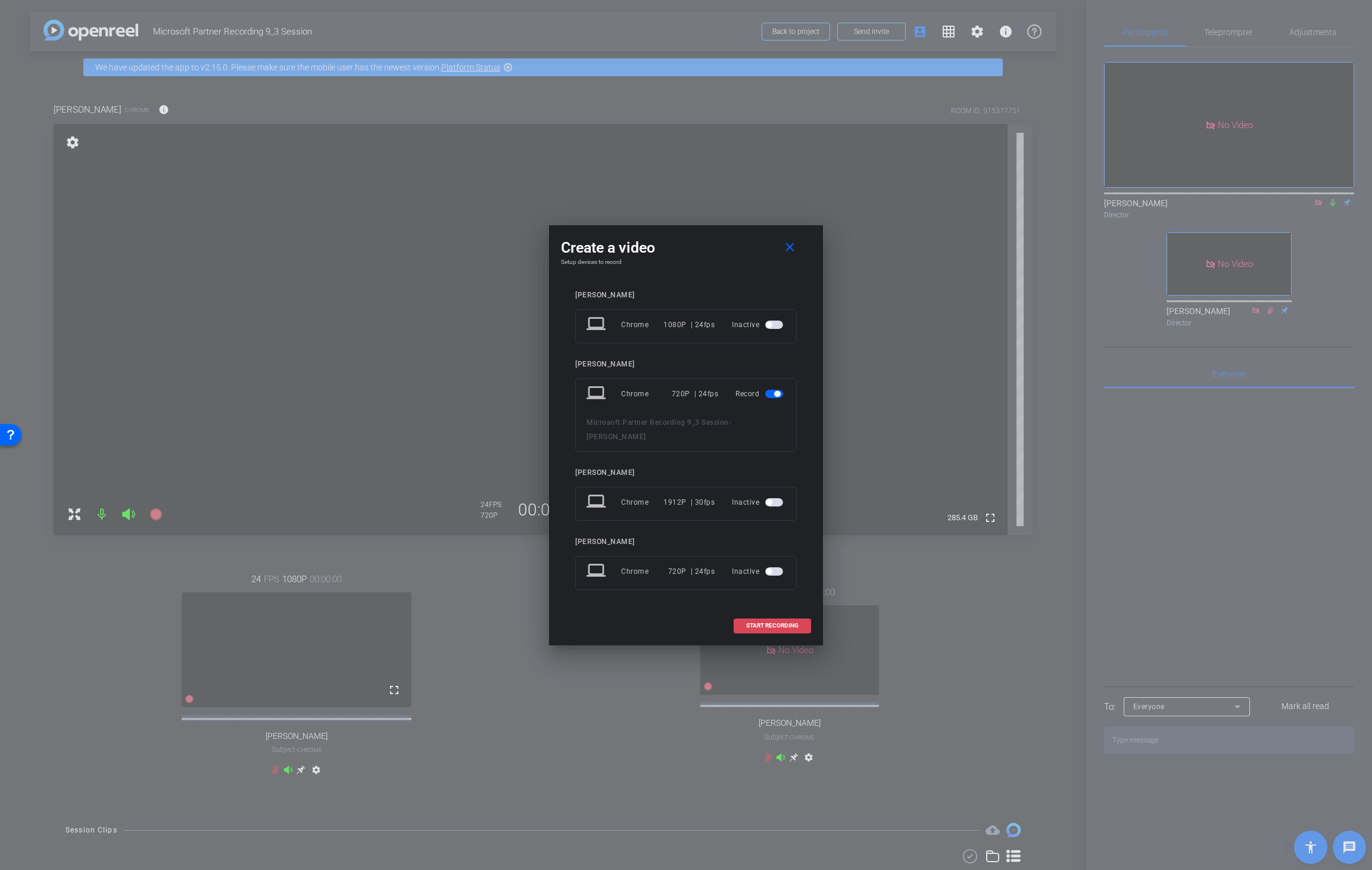
click at [774, 540] on span "START RECORDING" at bounding box center [772, 626] width 53 height 6
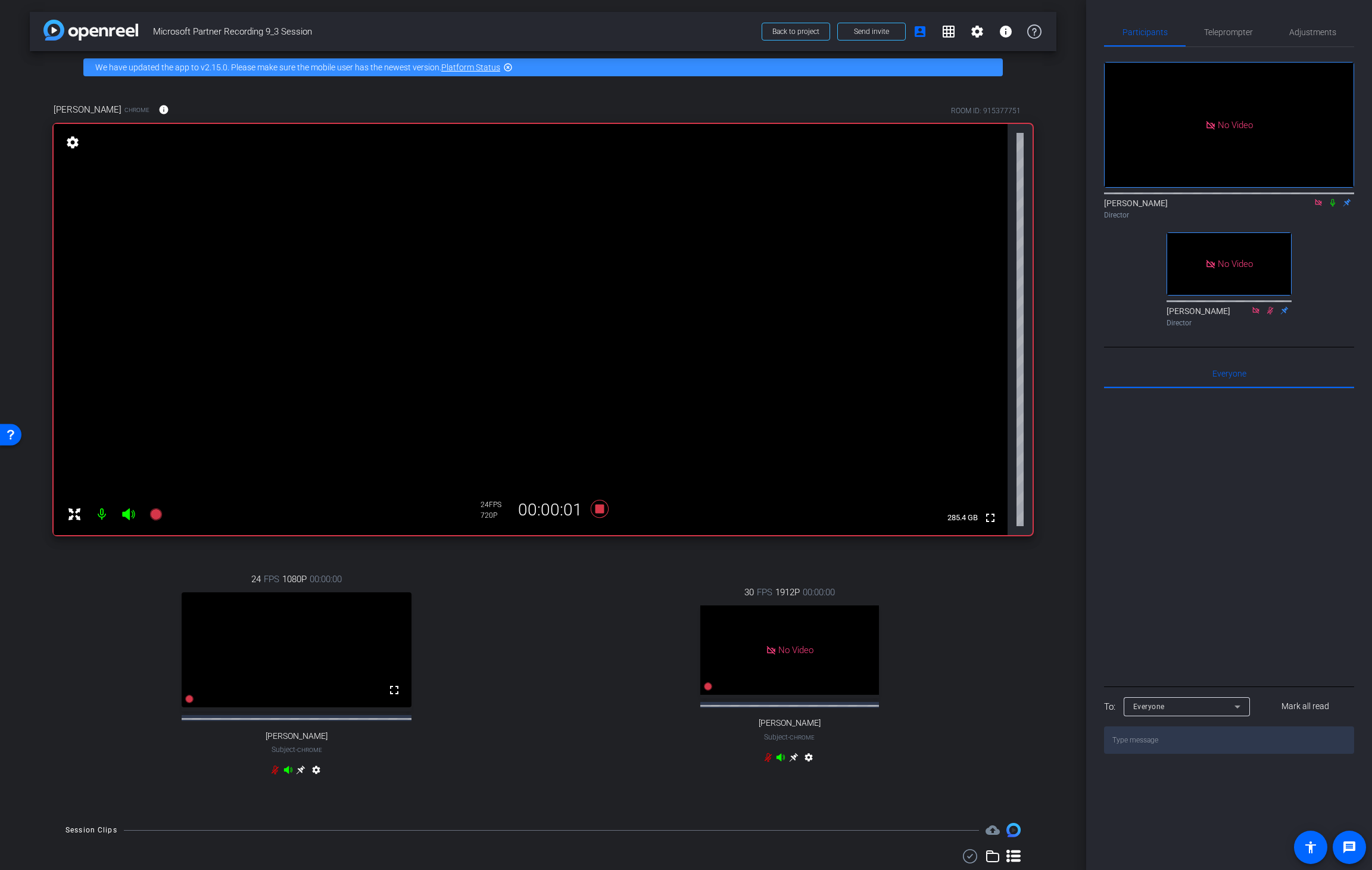
click at [932, 199] on icon at bounding box center [1333, 203] width 5 height 8
click at [932, 199] on icon at bounding box center [1333, 203] width 7 height 8
click at [932, 199] on icon at bounding box center [1333, 203] width 5 height 8
click at [932, 199] on icon at bounding box center [1332, 202] width 9 height 8
click at [932, 199] on icon at bounding box center [1333, 203] width 5 height 8
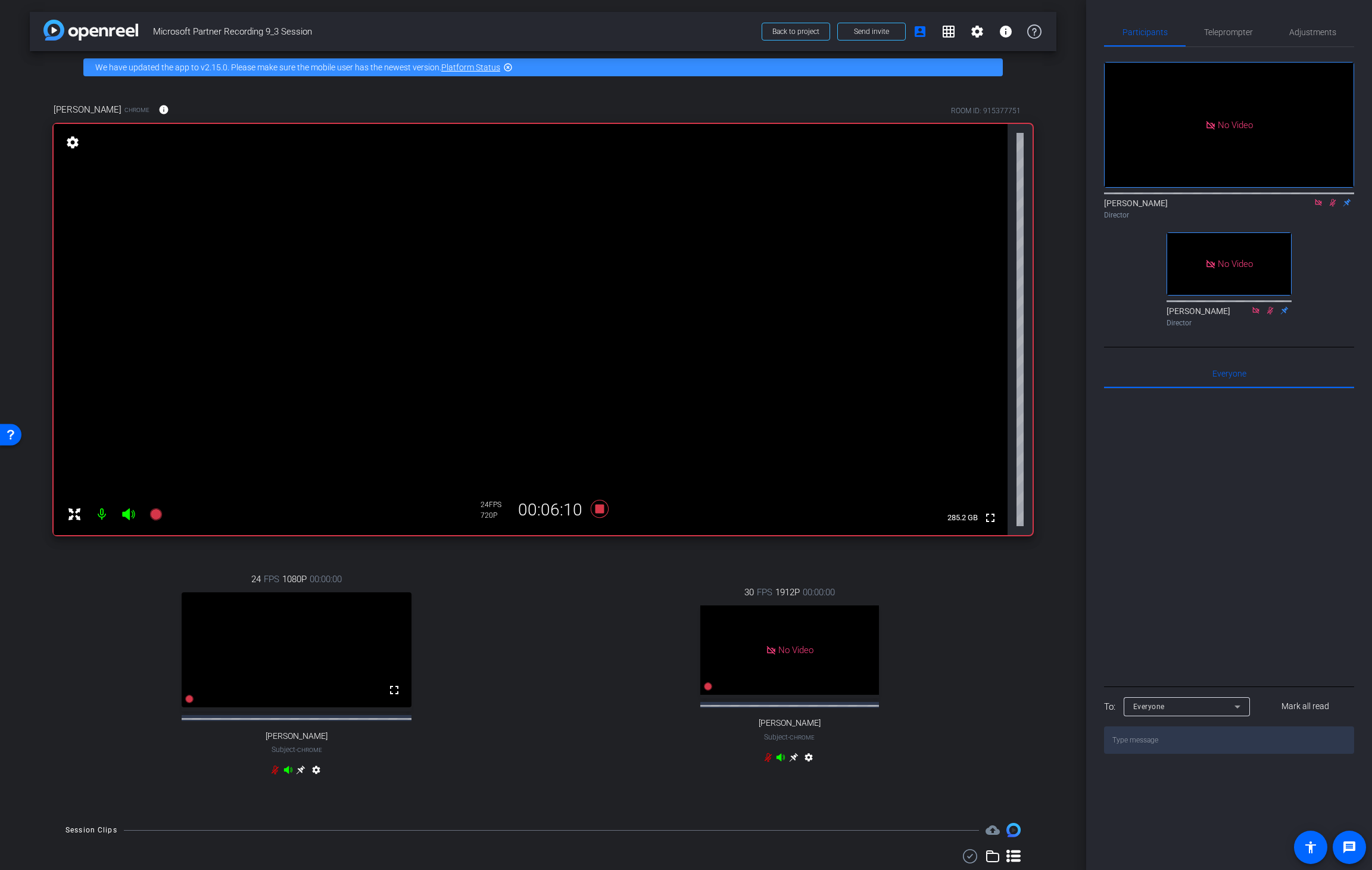
click at [932, 210] on div "Director" at bounding box center [1229, 215] width 250 height 11
click at [932, 199] on icon at bounding box center [1333, 203] width 7 height 8
click at [590, 512] on icon at bounding box center [599, 509] width 28 height 22
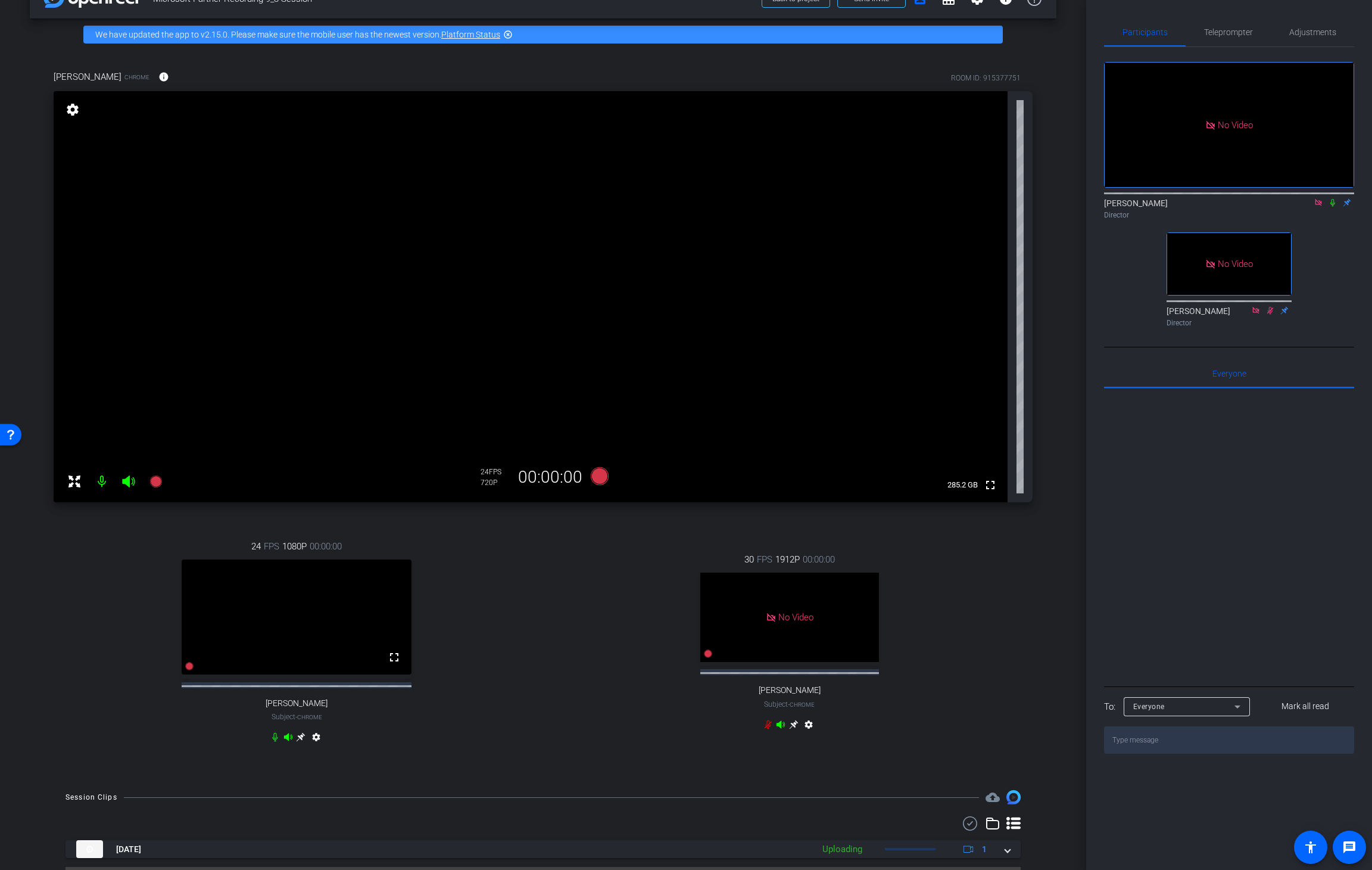
scroll to position [74, 0]
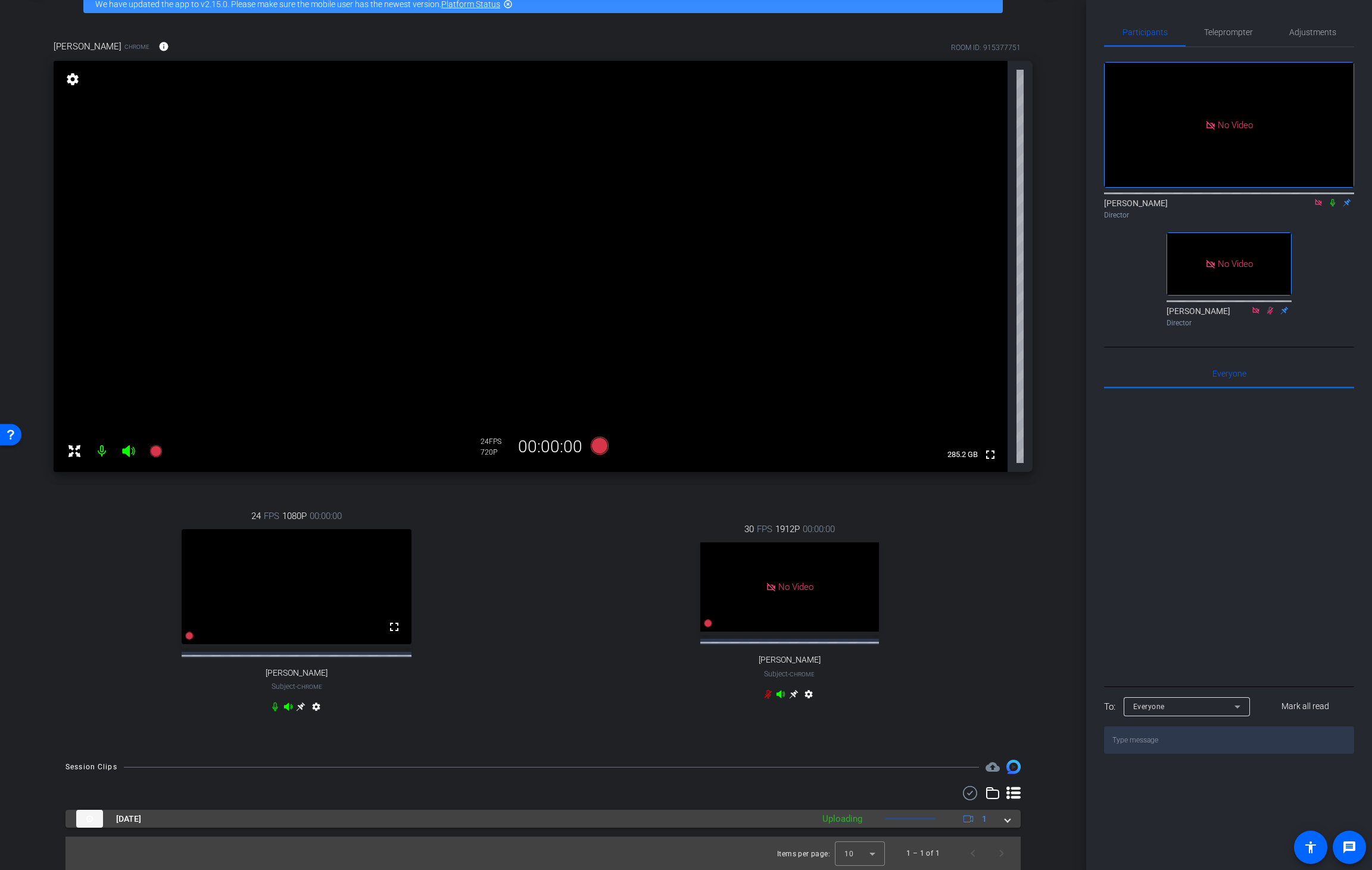
click at [932, 540] on span at bounding box center [1008, 819] width 5 height 12
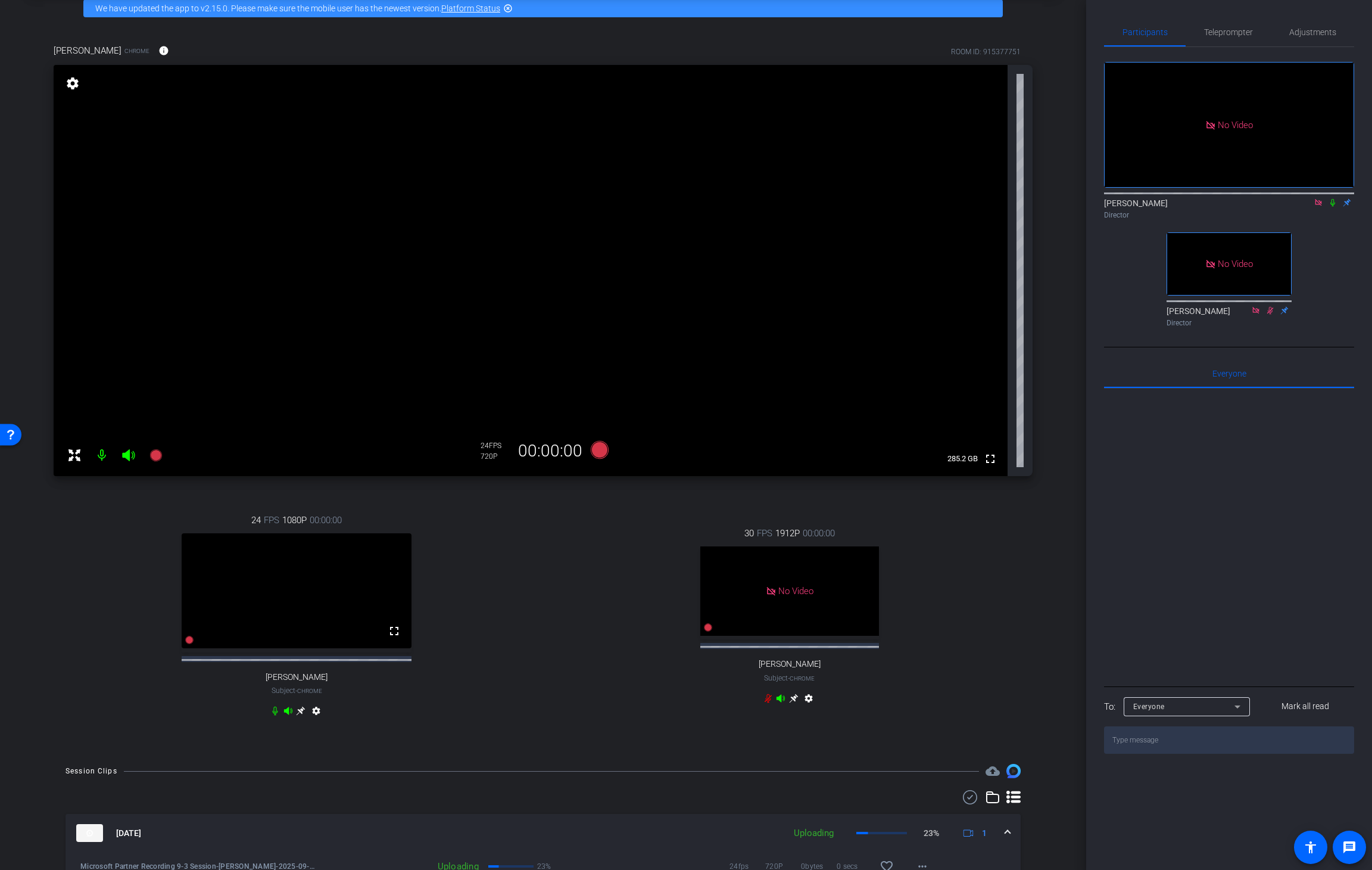
scroll to position [37, 0]
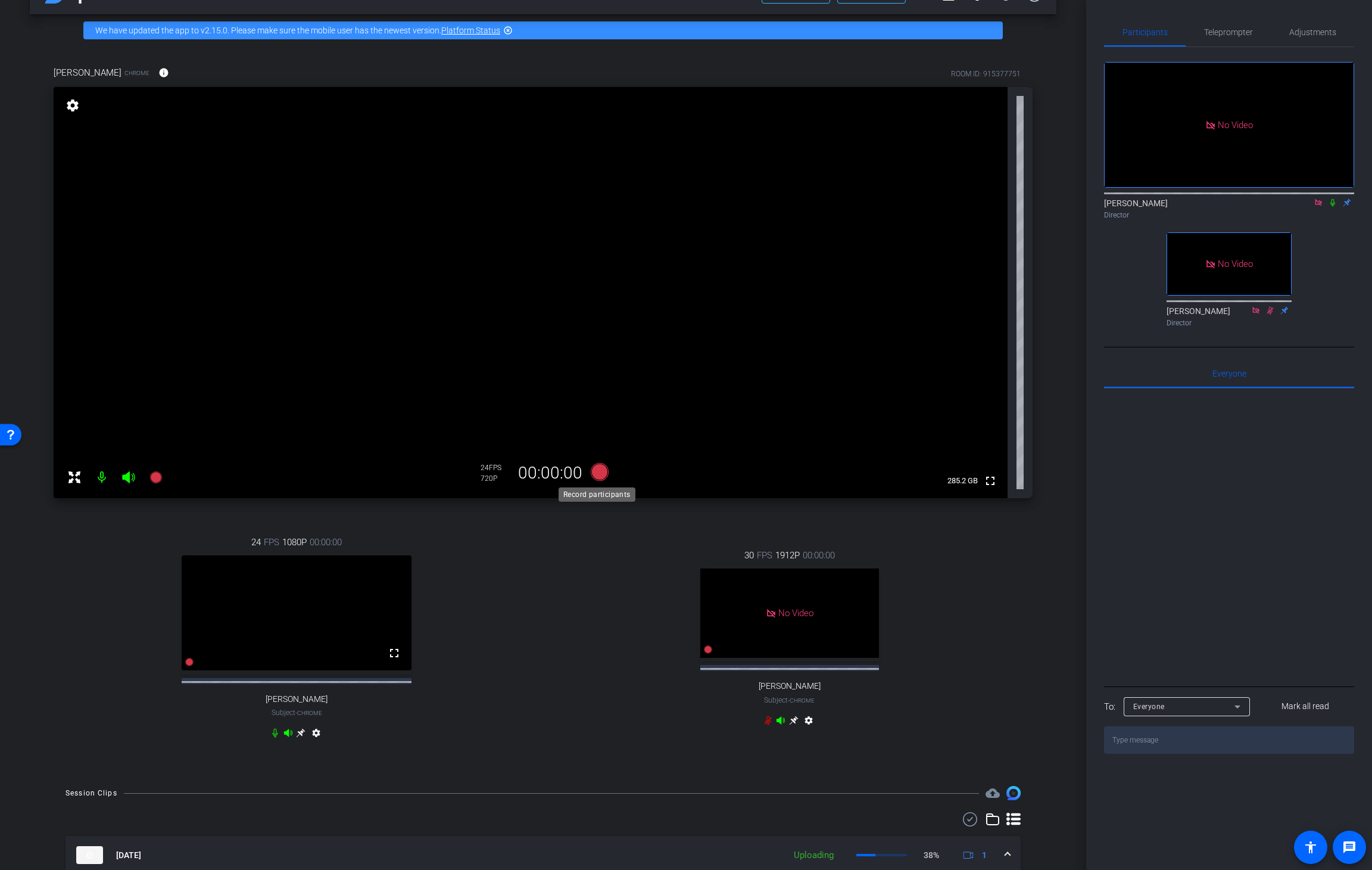
click at [600, 475] on icon at bounding box center [599, 472] width 18 height 18
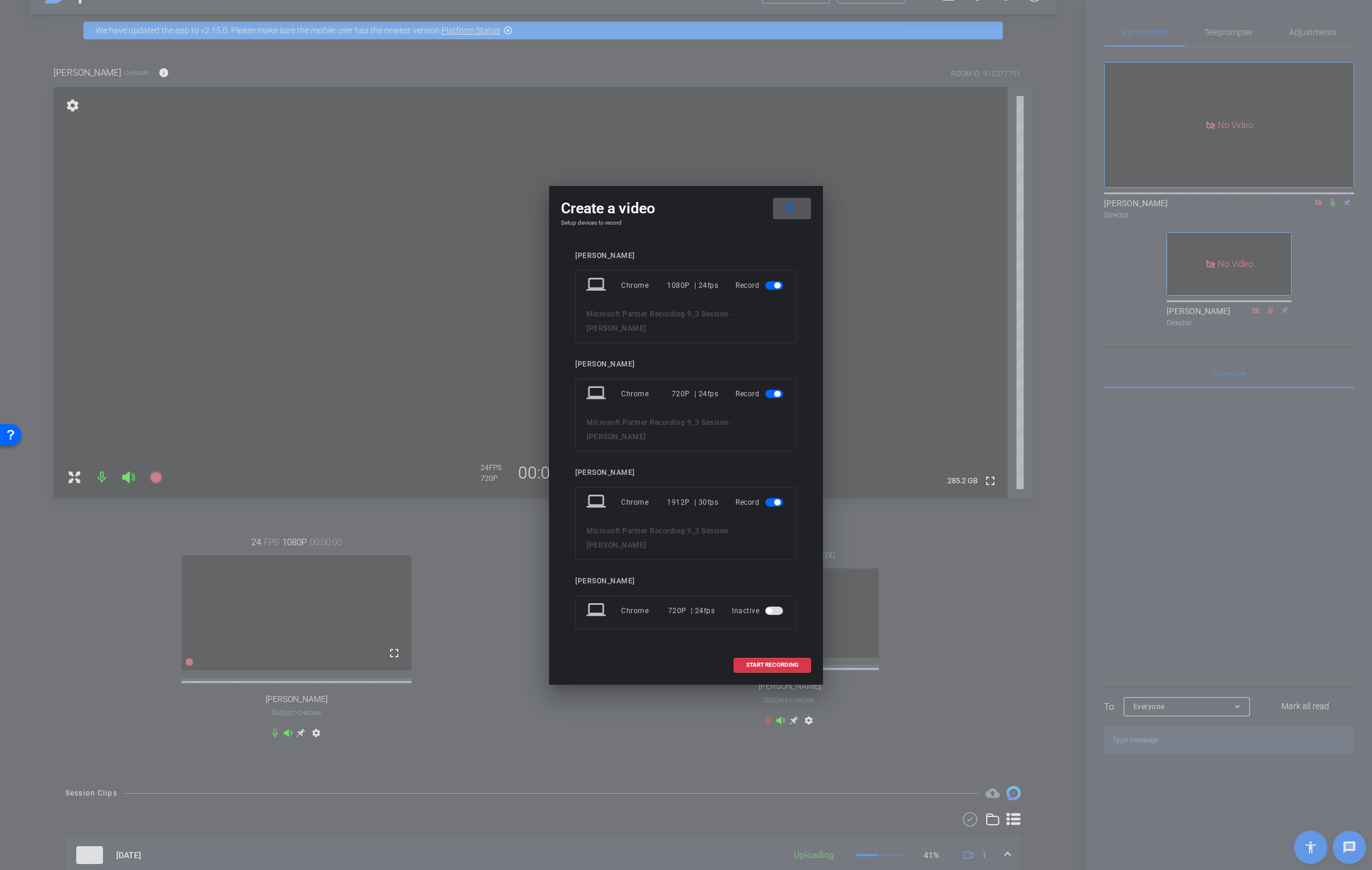
click at [776, 288] on span "button" at bounding box center [778, 285] width 6 height 6
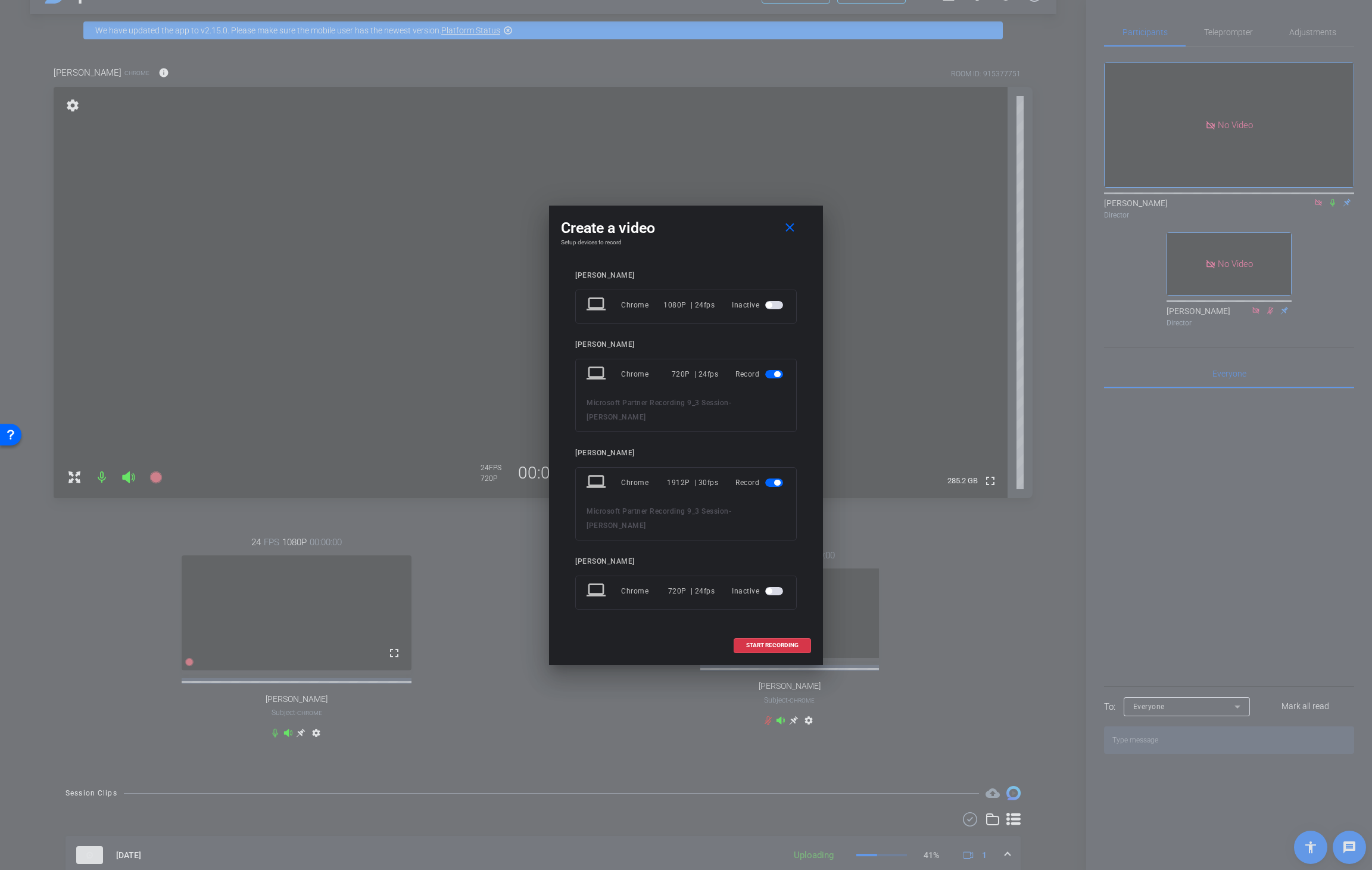
click at [770, 485] on span "button" at bounding box center [774, 482] width 18 height 8
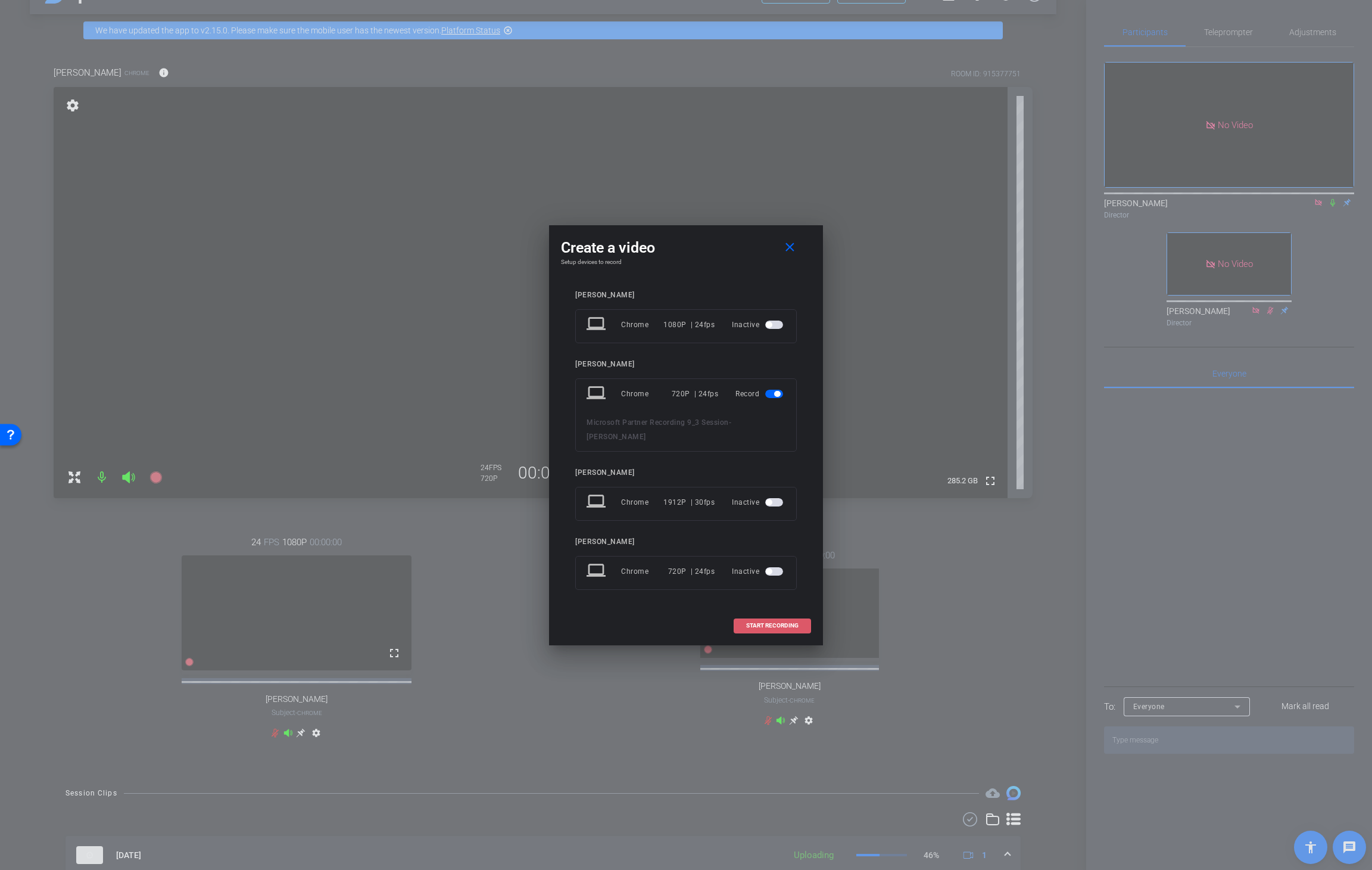
click at [777, 540] on span "START RECORDING" at bounding box center [772, 626] width 53 height 6
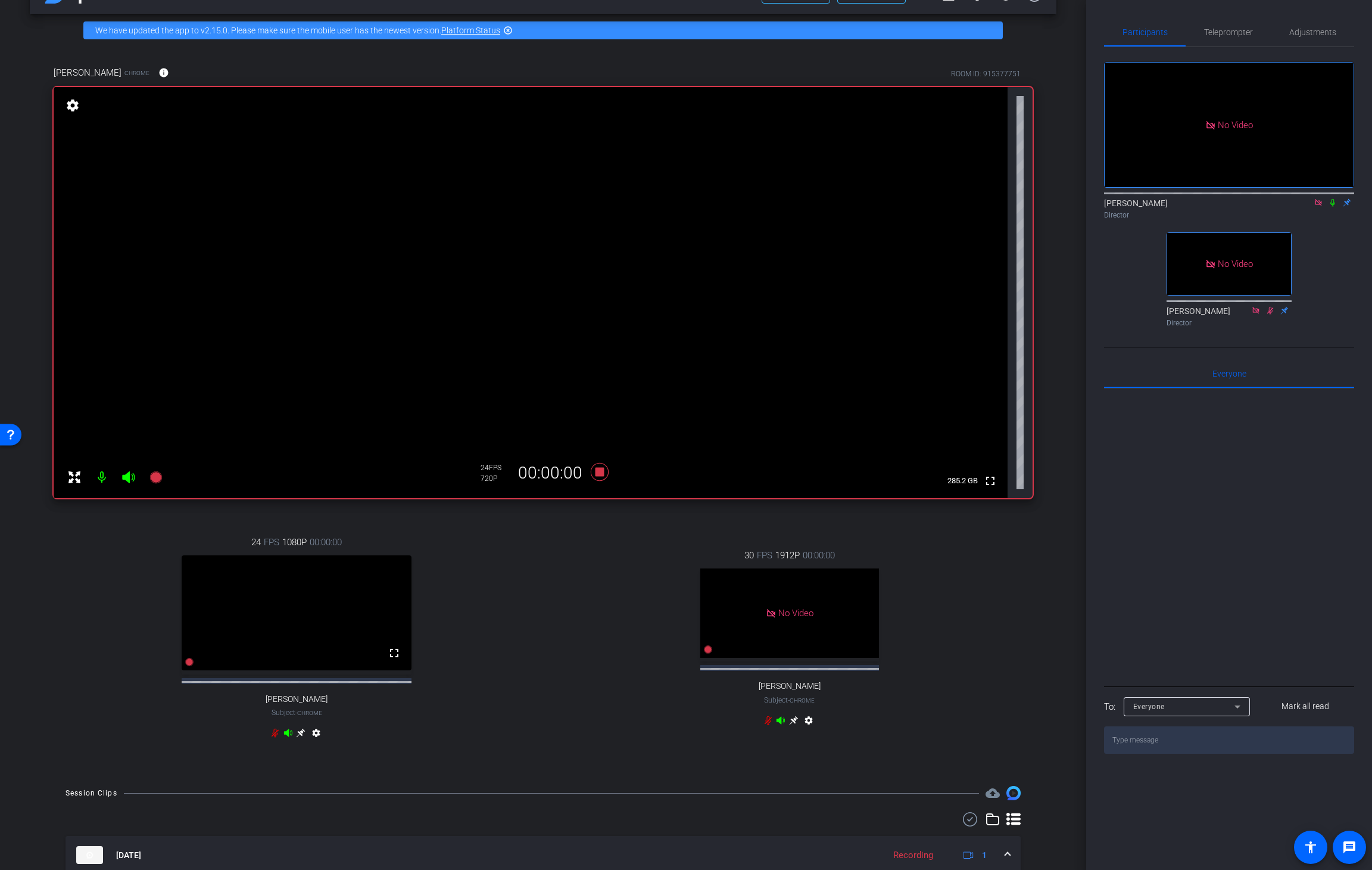
click at [932, 199] on icon at bounding box center [1332, 202] width 9 height 8
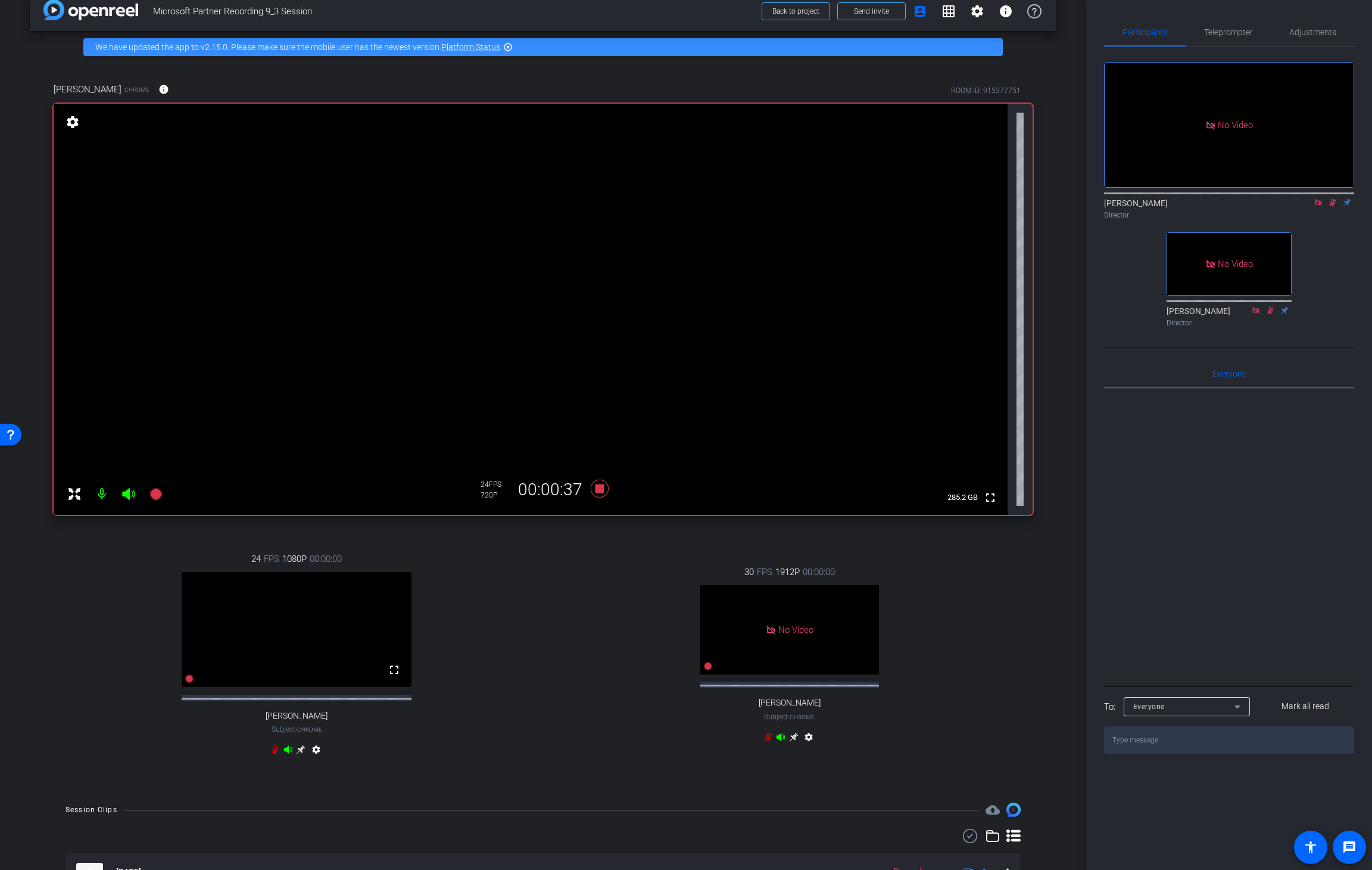
scroll to position [0, 0]
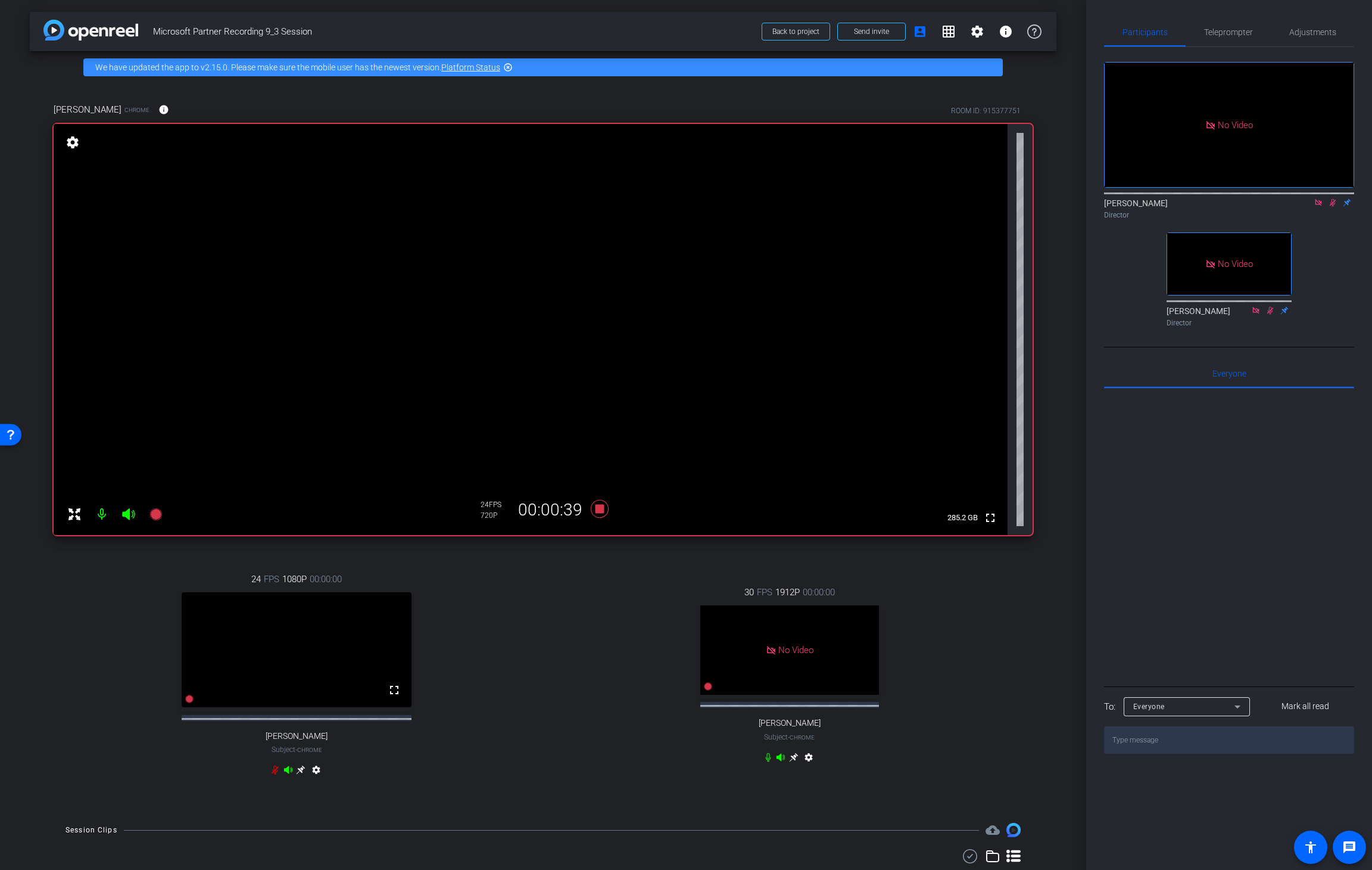
click at [932, 199] on icon at bounding box center [1333, 203] width 7 height 8
click at [599, 512] on icon at bounding box center [599, 509] width 18 height 18
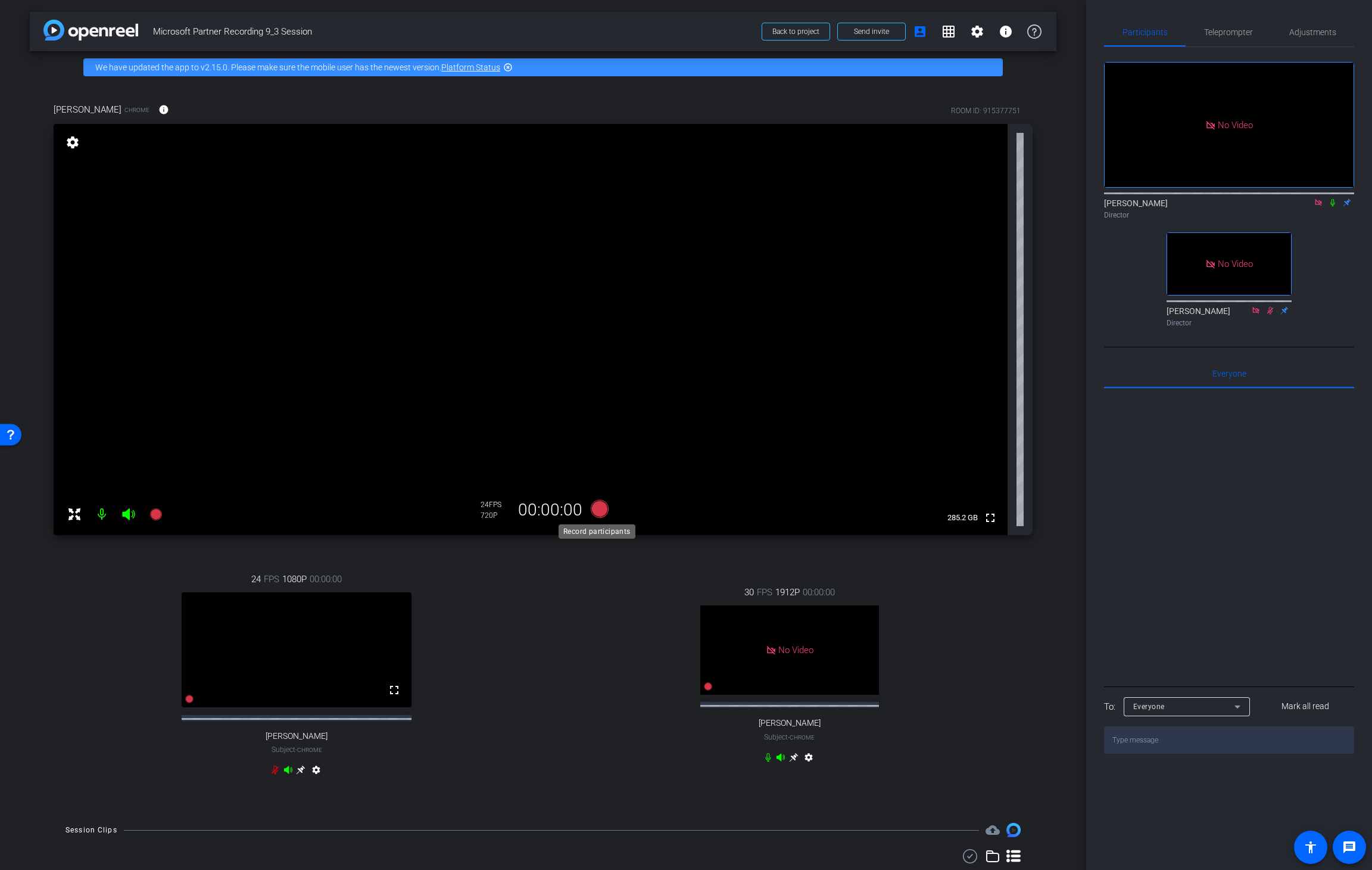
click at [601, 510] on icon at bounding box center [599, 509] width 18 height 18
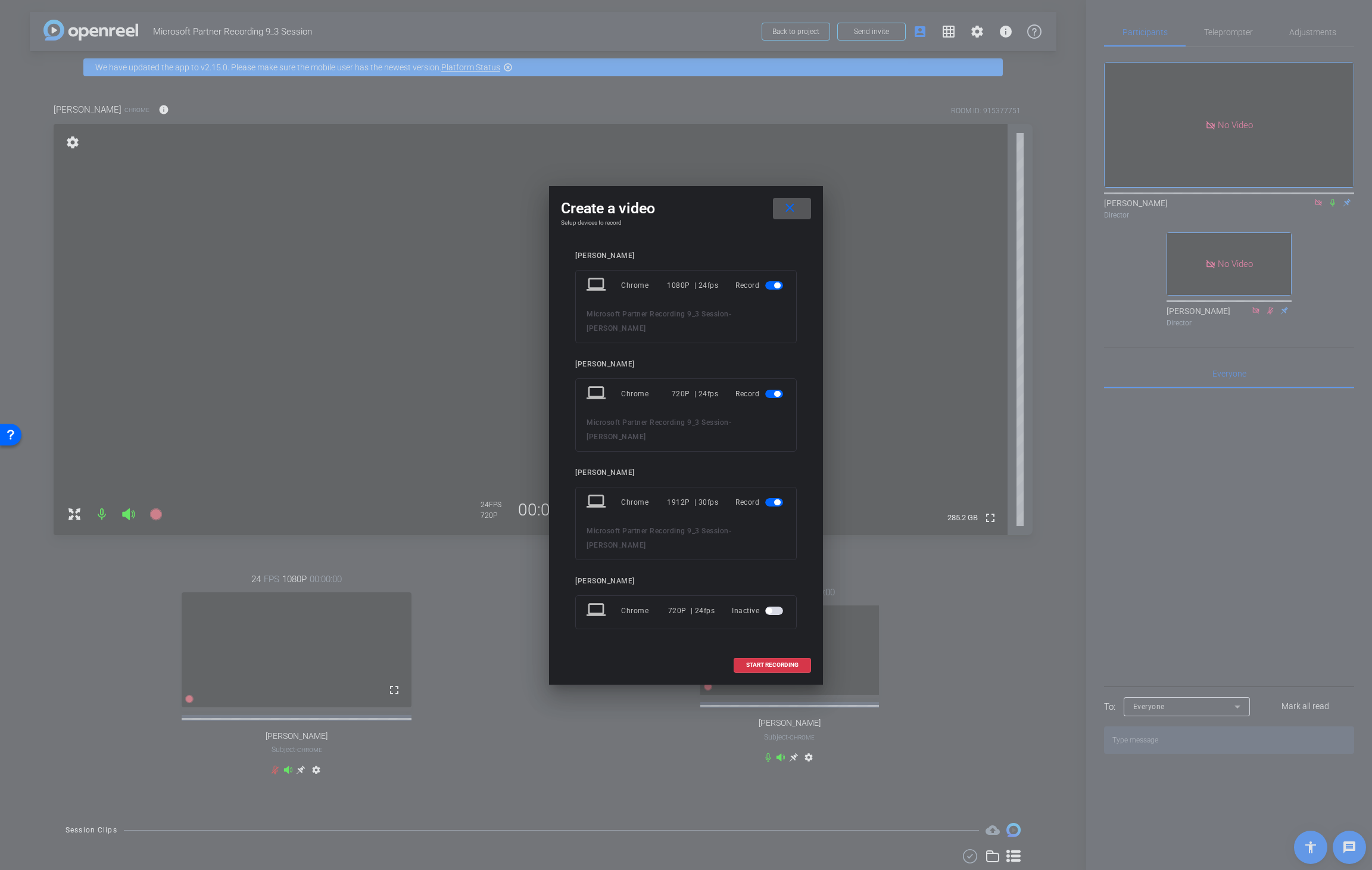
click at [777, 288] on span "button" at bounding box center [778, 285] width 6 height 6
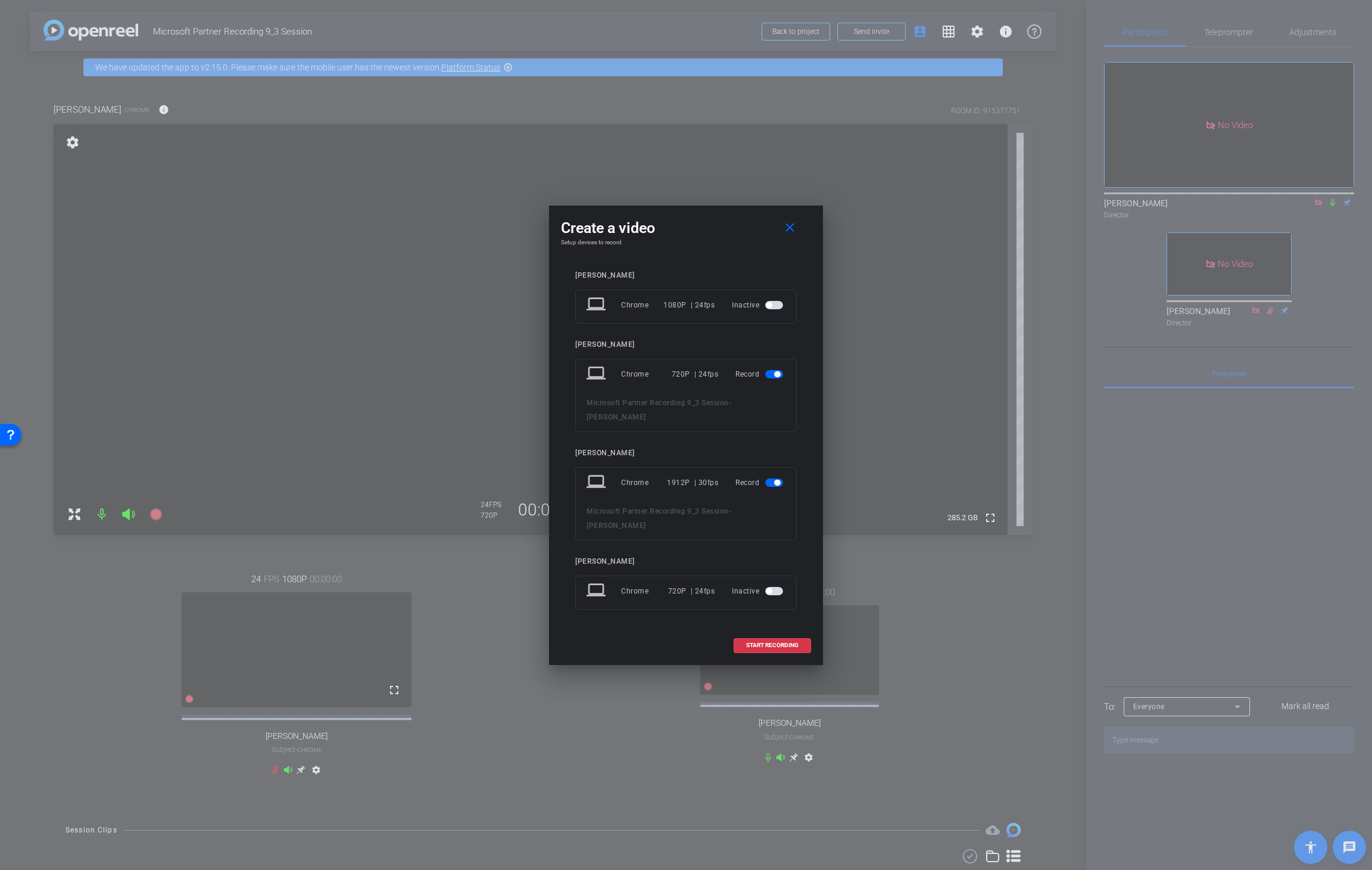
click at [771, 483] on span "button" at bounding box center [774, 482] width 18 height 8
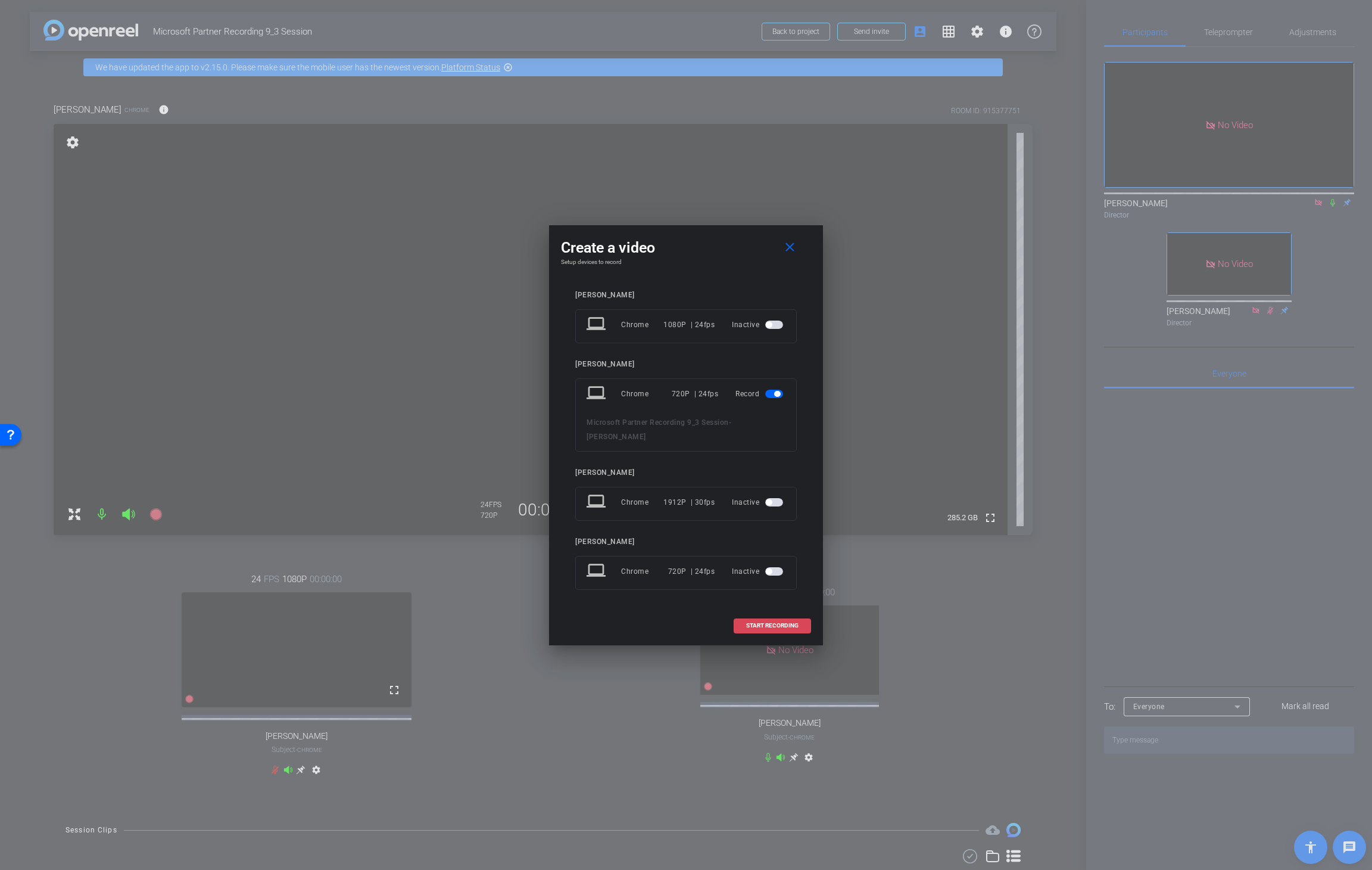
click at [783, 540] on span "START RECORDING" at bounding box center [772, 626] width 53 height 6
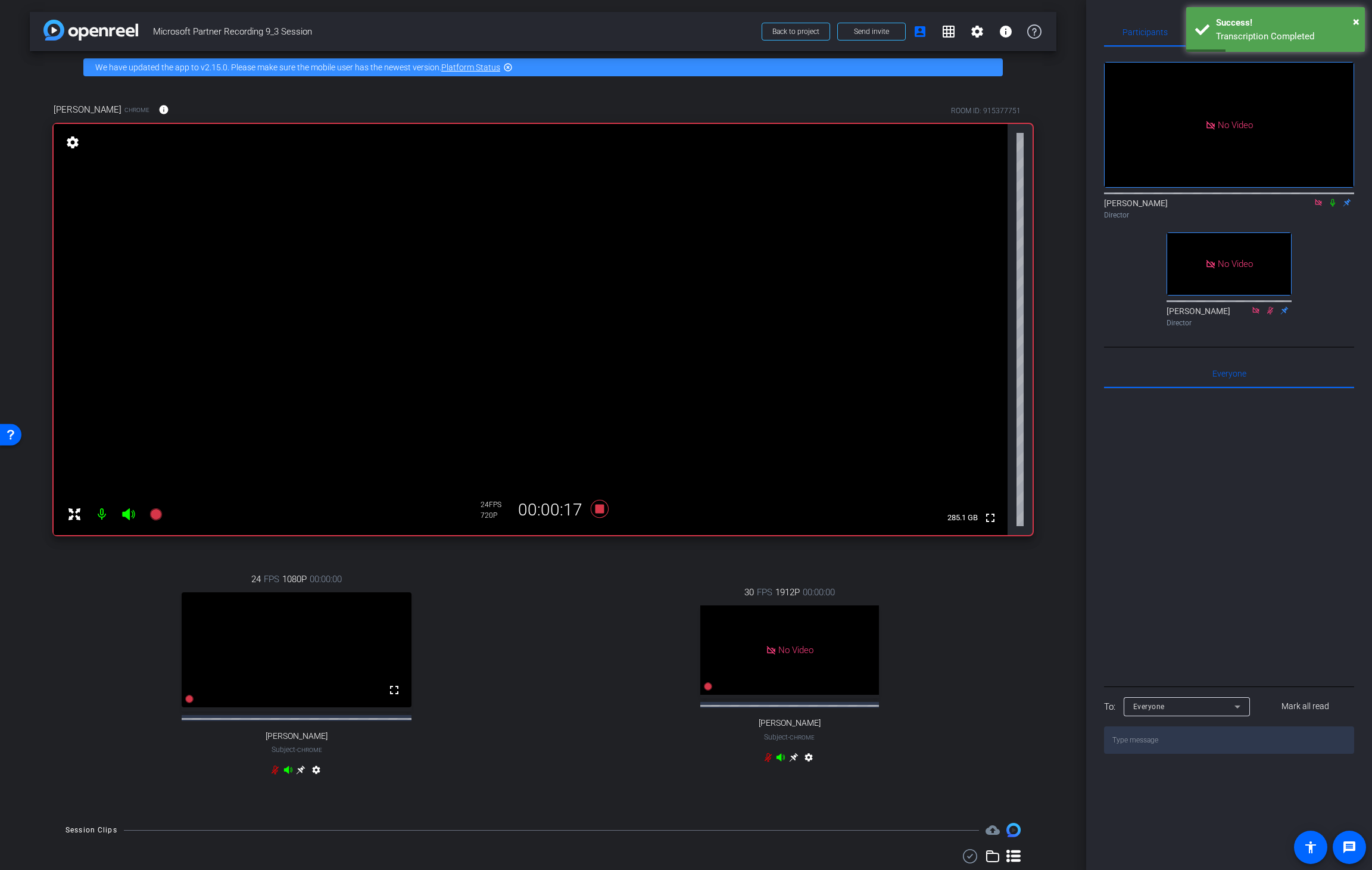
click at [932, 199] on icon at bounding box center [1332, 202] width 9 height 8
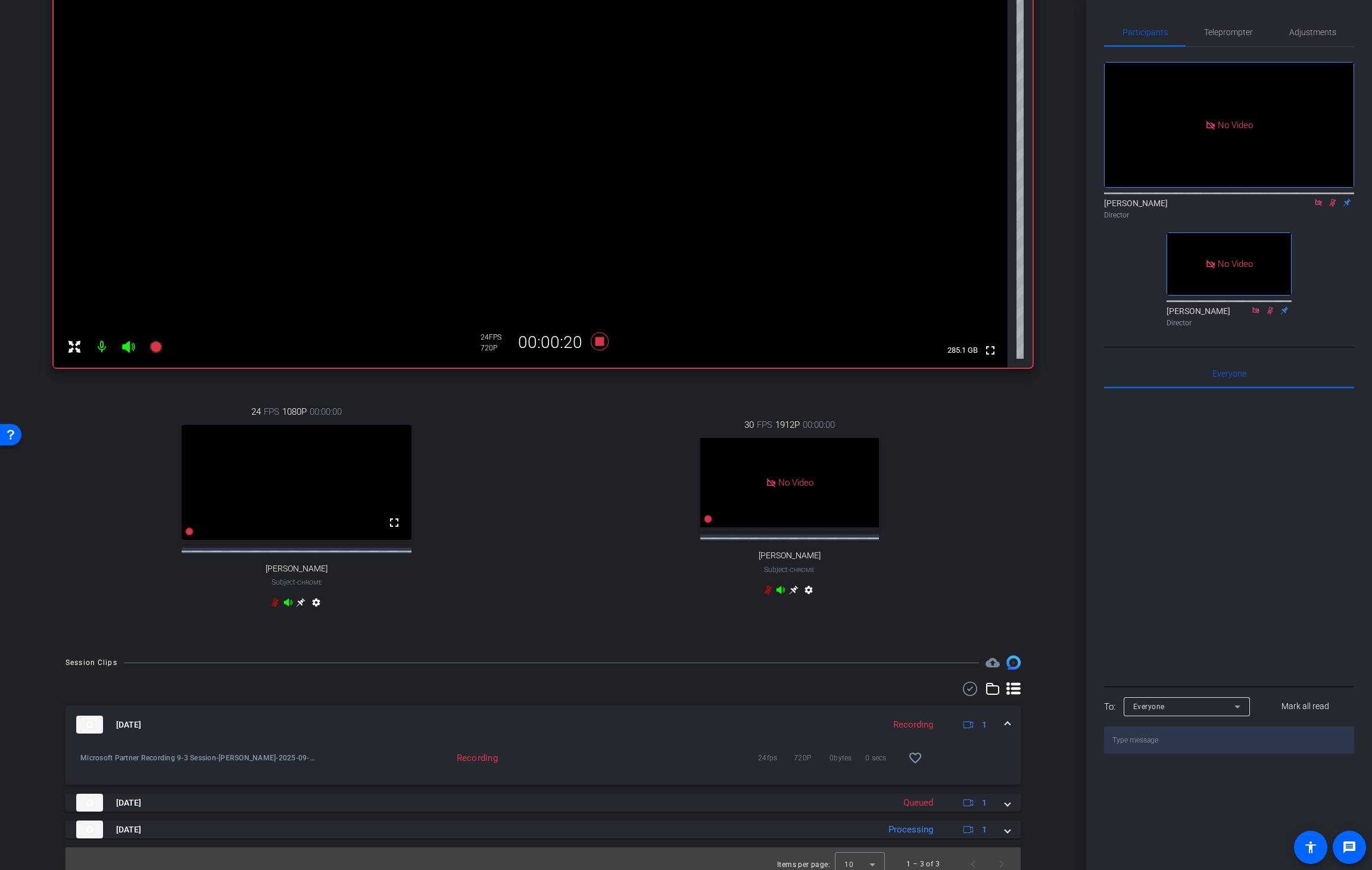
scroll to position [189, 0]
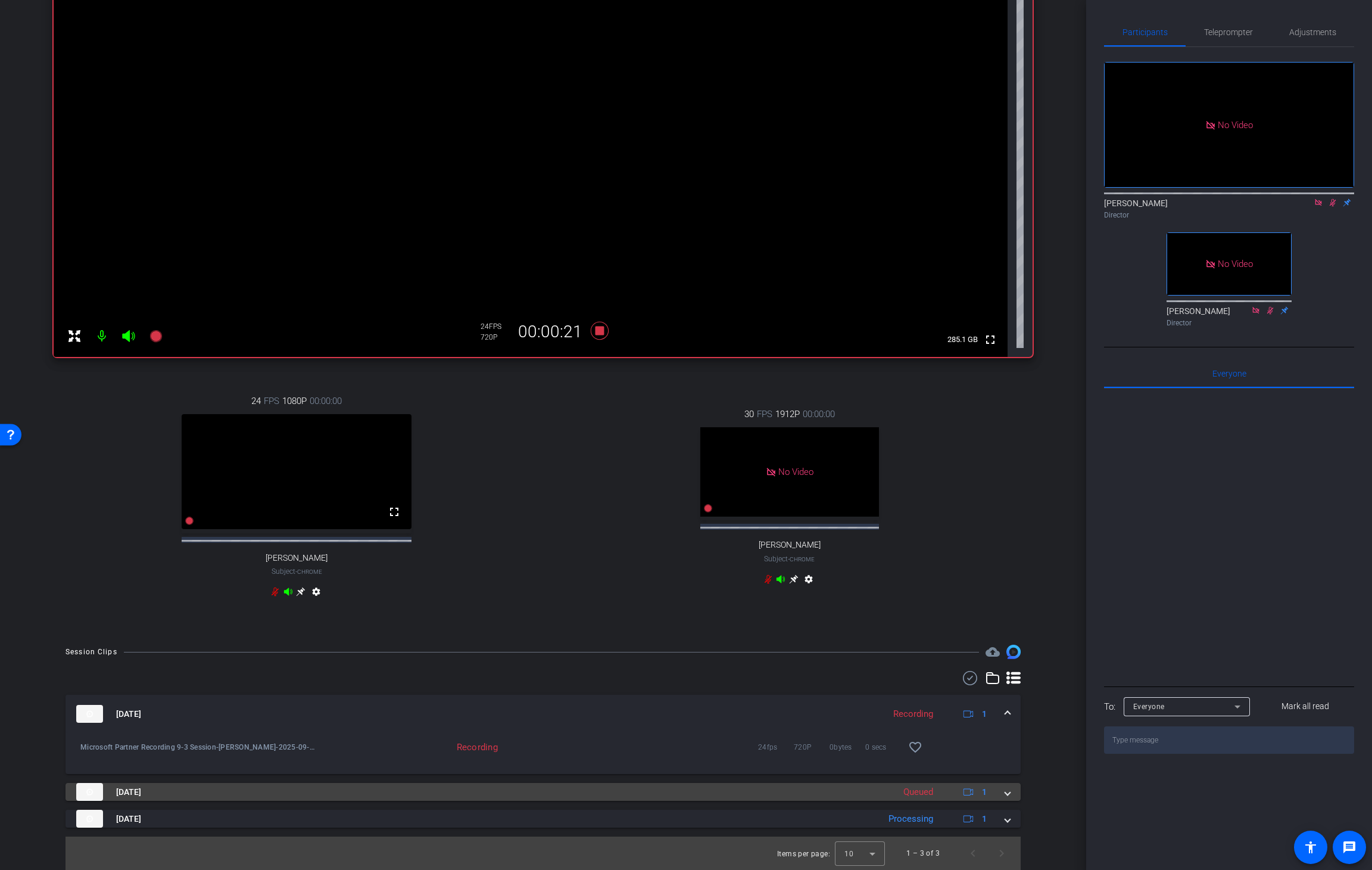
click at [932, 540] on span at bounding box center [1008, 792] width 5 height 12
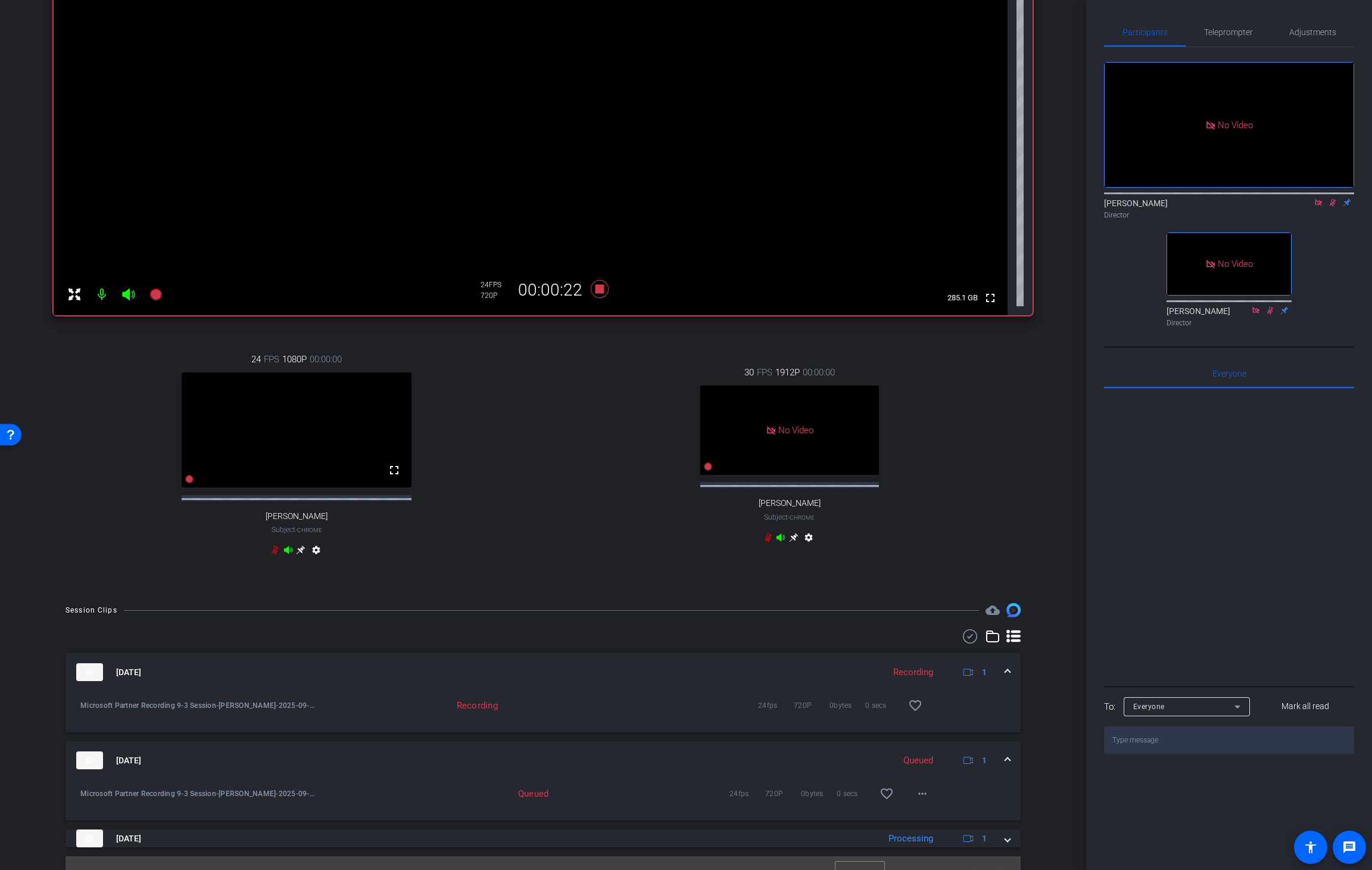
scroll to position [250, 0]
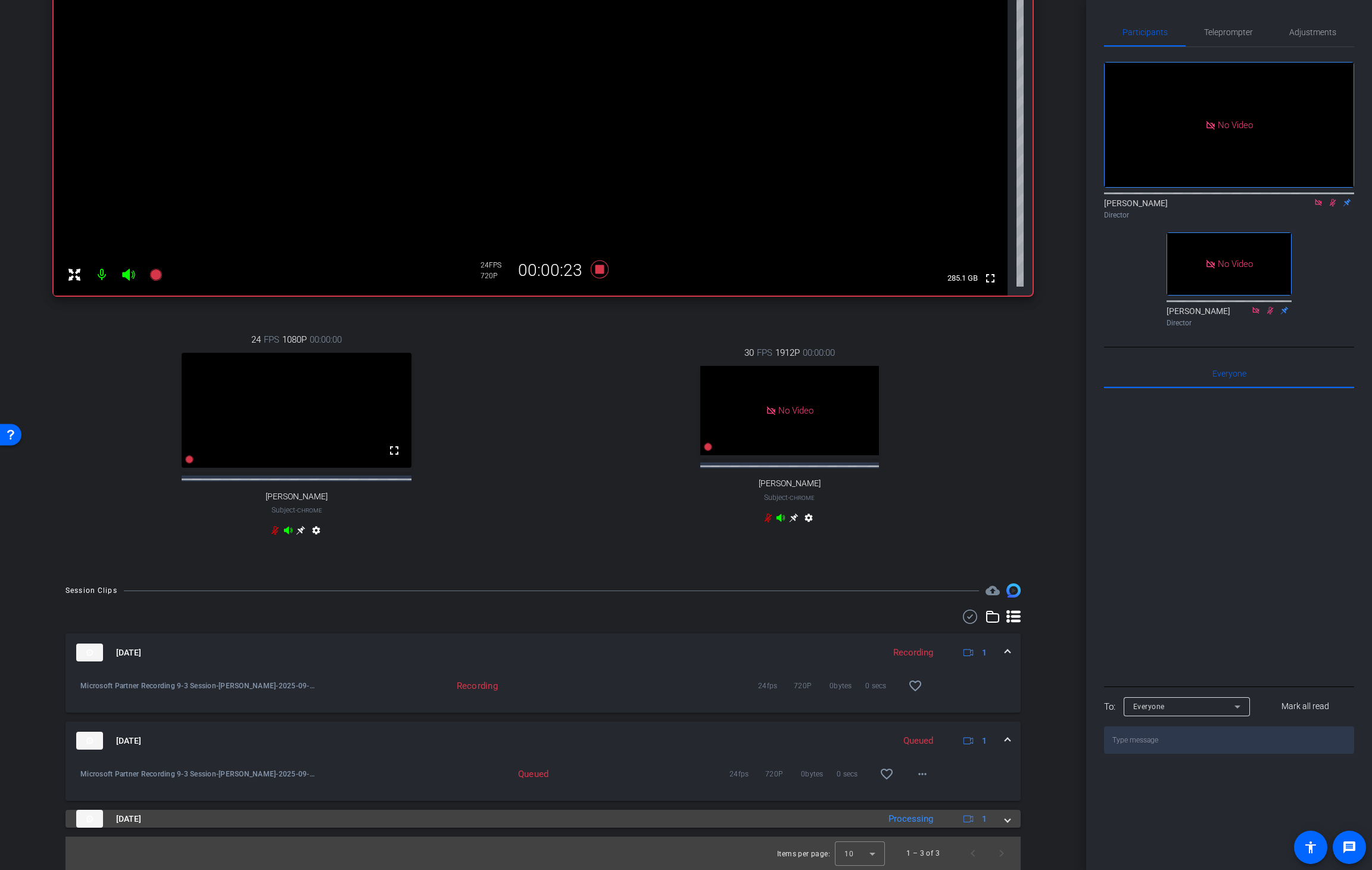
click at [932, 540] on div "[DATE] Processing 1" at bounding box center [541, 819] width 929 height 18
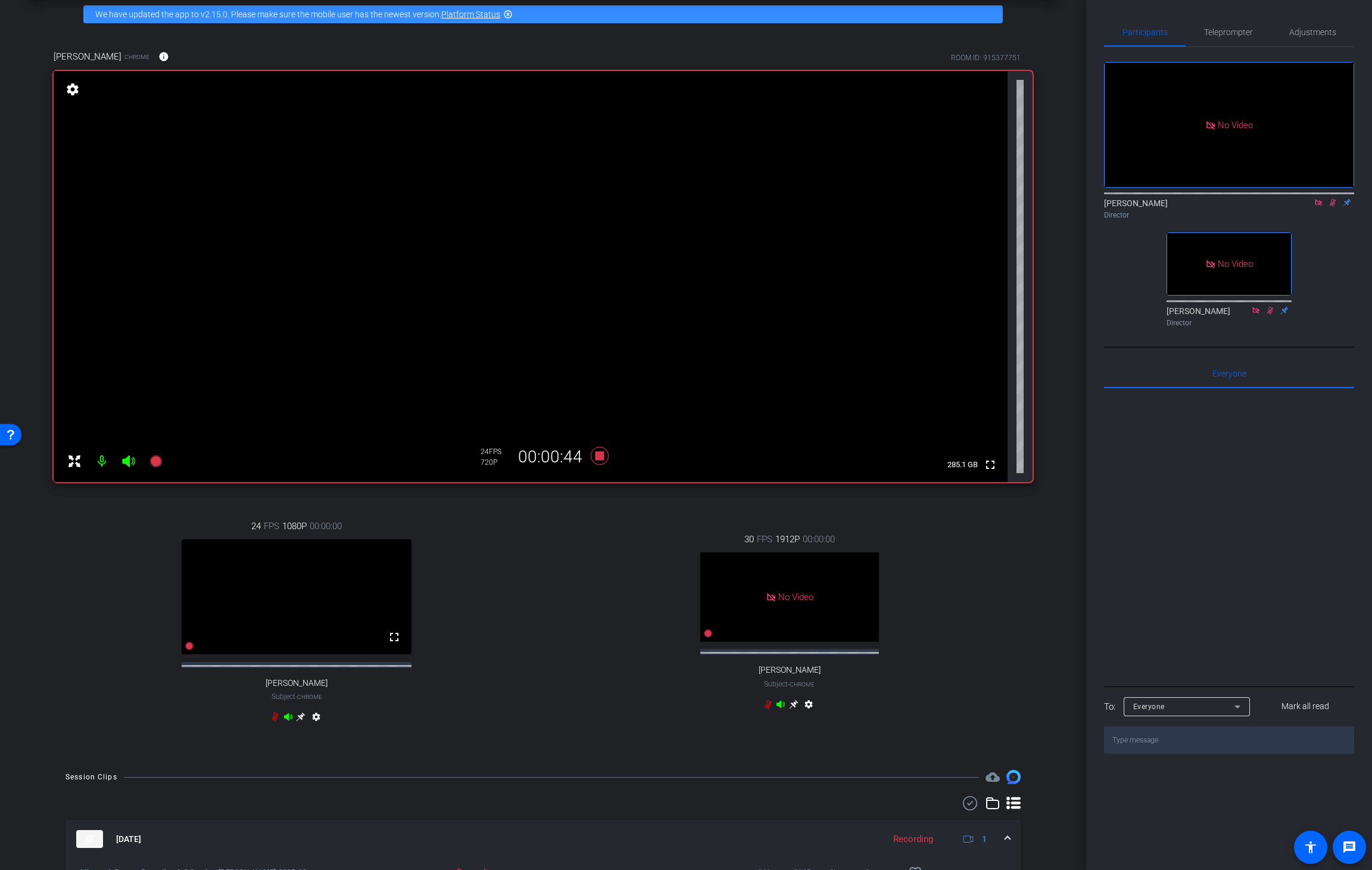
scroll to position [0, 0]
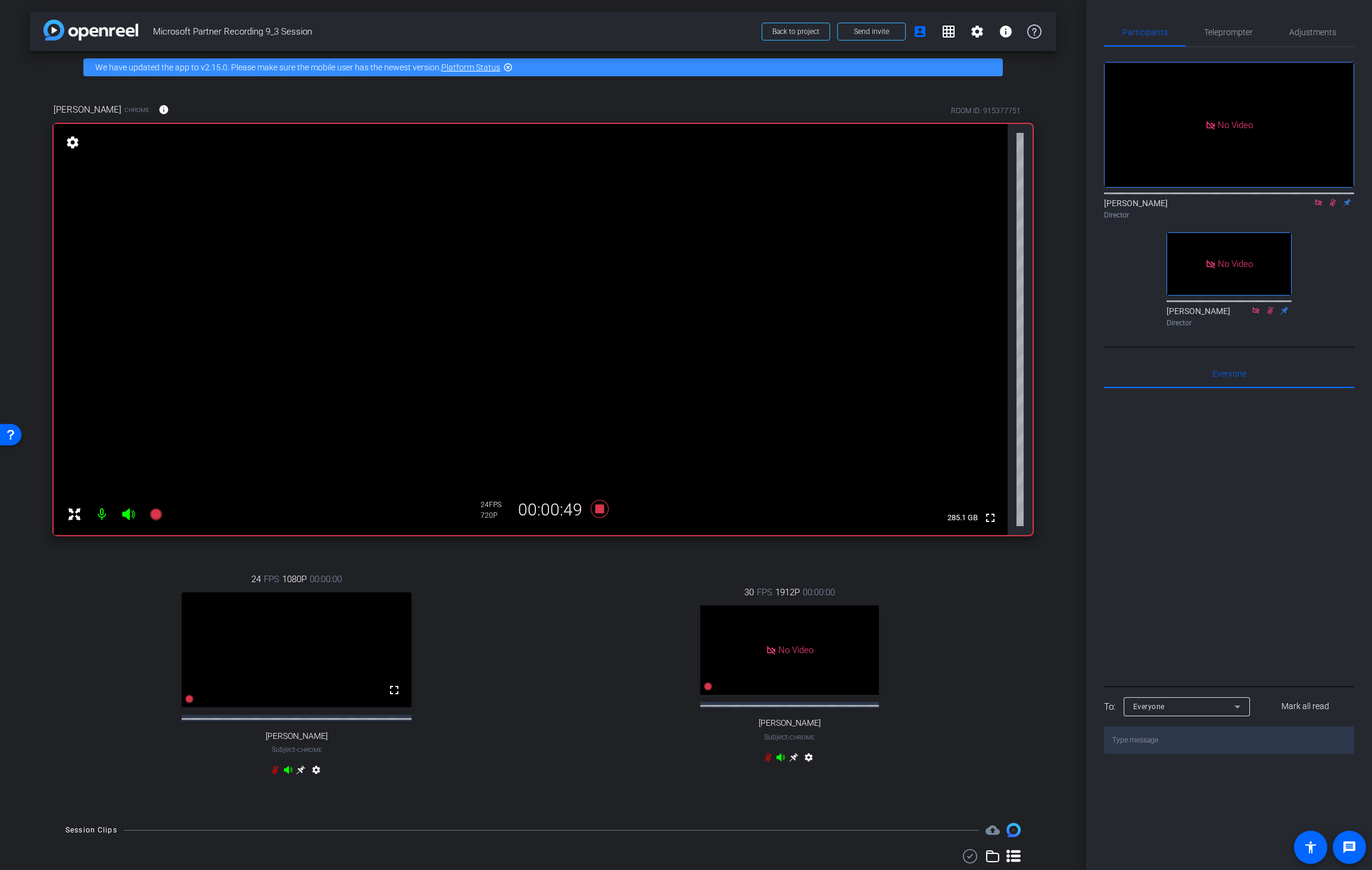
click at [932, 199] on icon at bounding box center [1333, 203] width 7 height 8
click at [601, 510] on icon at bounding box center [599, 509] width 28 height 22
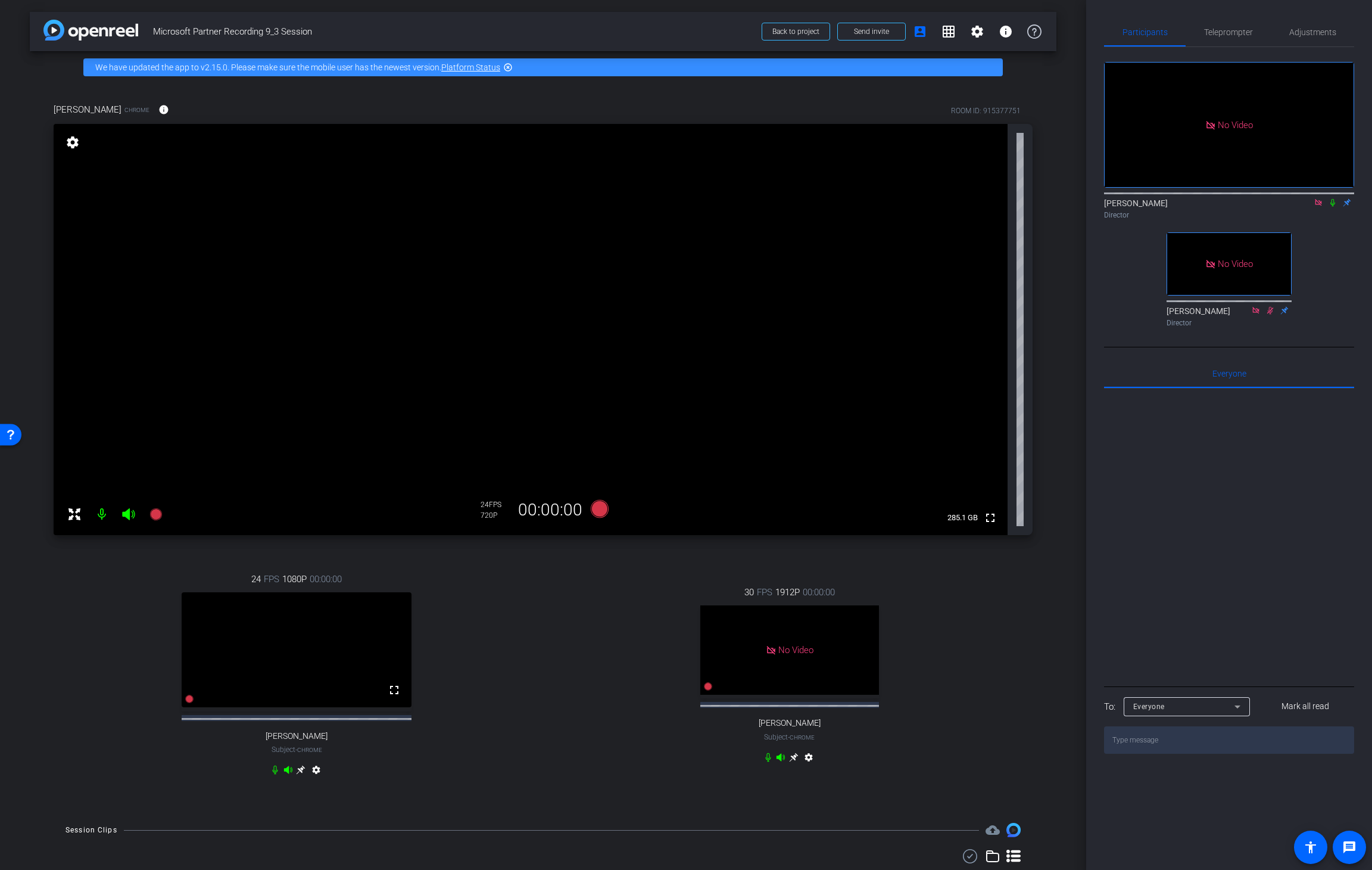
click at [932, 199] on icon at bounding box center [1332, 202] width 9 height 8
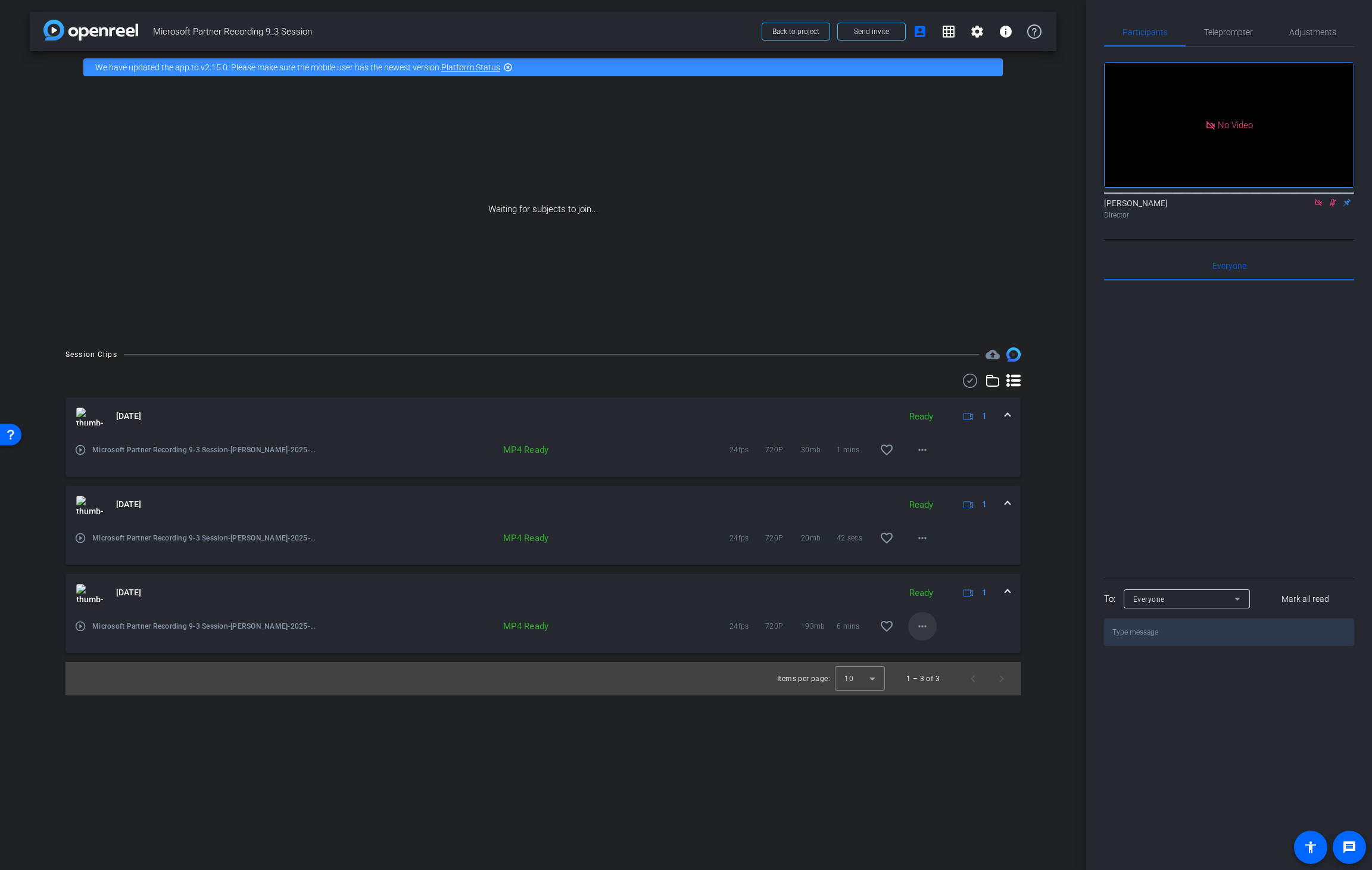
click at [928, 540] on mat-icon "more_horiz" at bounding box center [922, 626] width 14 height 14
click at [932, 540] on span "Download MP4" at bounding box center [954, 680] width 72 height 14
click at [918, 536] on mat-icon "more_horiz" at bounding box center [922, 538] width 14 height 14
click at [932, 540] on span "Download MP4" at bounding box center [954, 592] width 72 height 14
click at [922, 453] on mat-icon "more_horiz" at bounding box center [922, 449] width 14 height 14
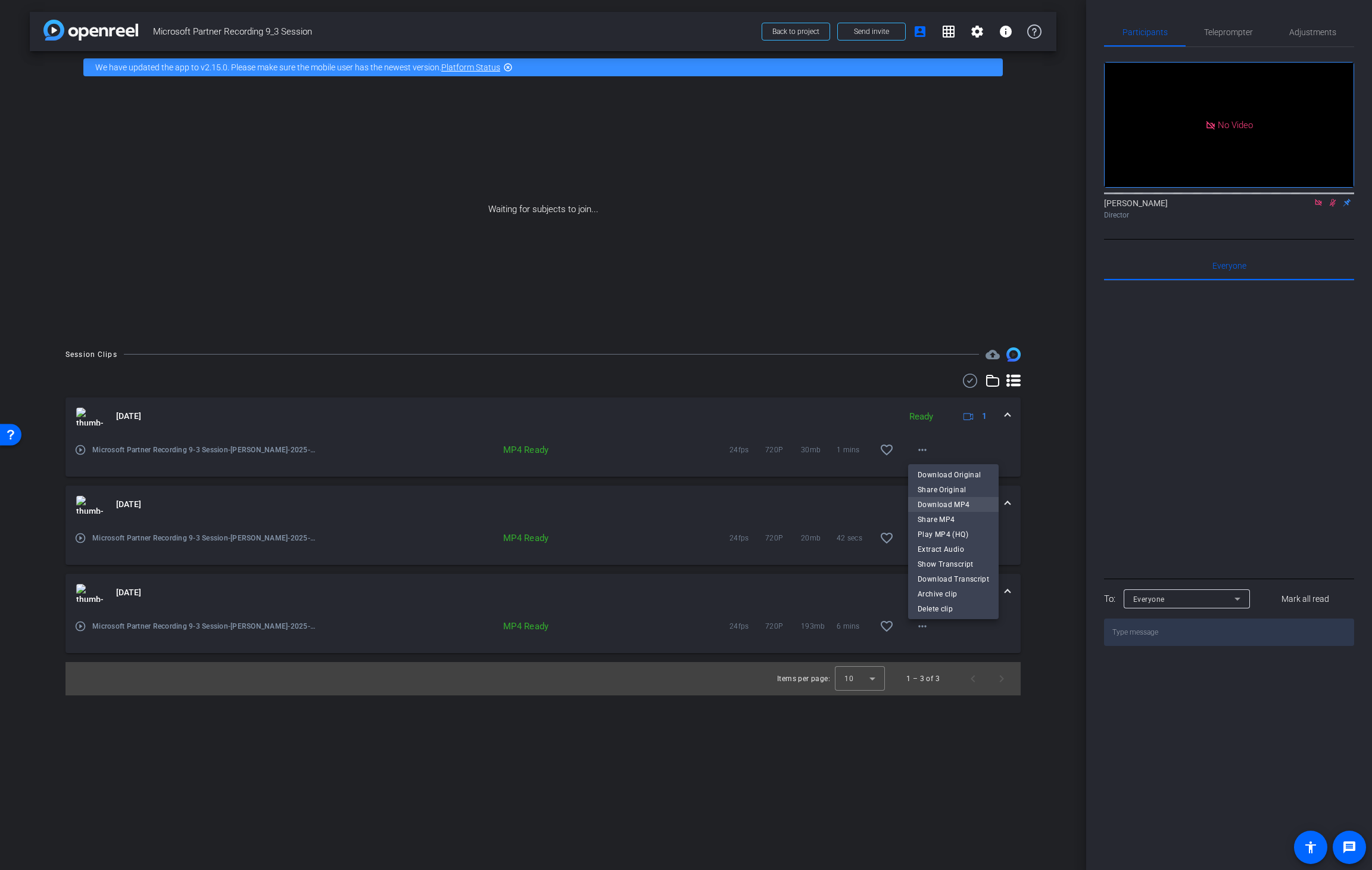
click at [932, 506] on span "Download MP4" at bounding box center [954, 504] width 72 height 14
